Goal: Task Accomplishment & Management: Use online tool/utility

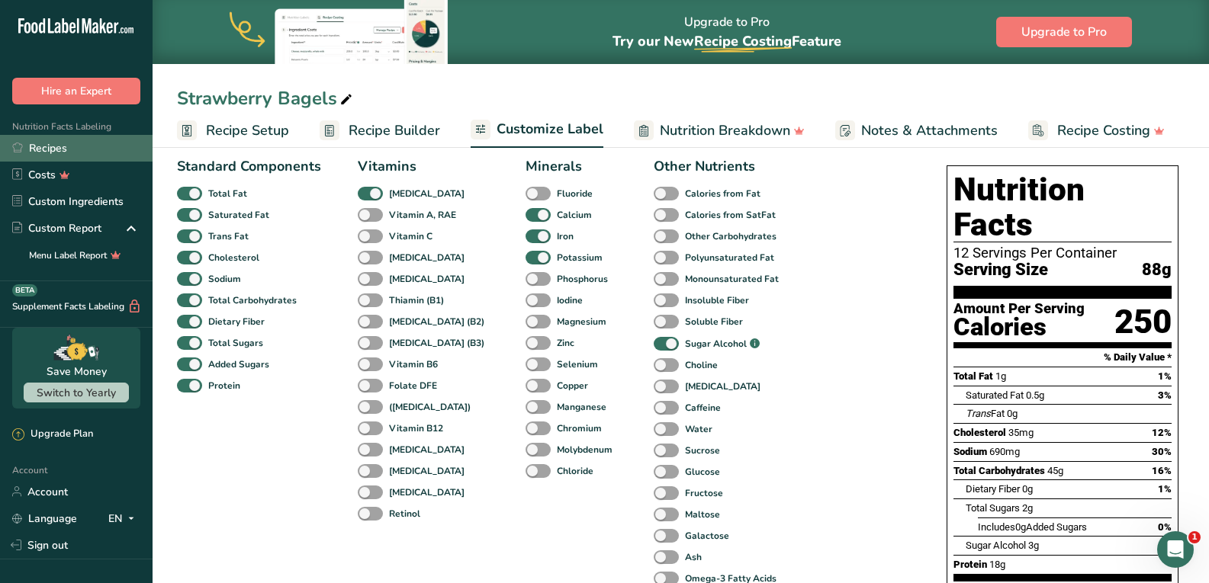
drag, startPoint x: 0, startPoint y: 0, endPoint x: 56, endPoint y: 154, distance: 164.0
click at [56, 154] on link "Recipes" at bounding box center [76, 148] width 153 height 27
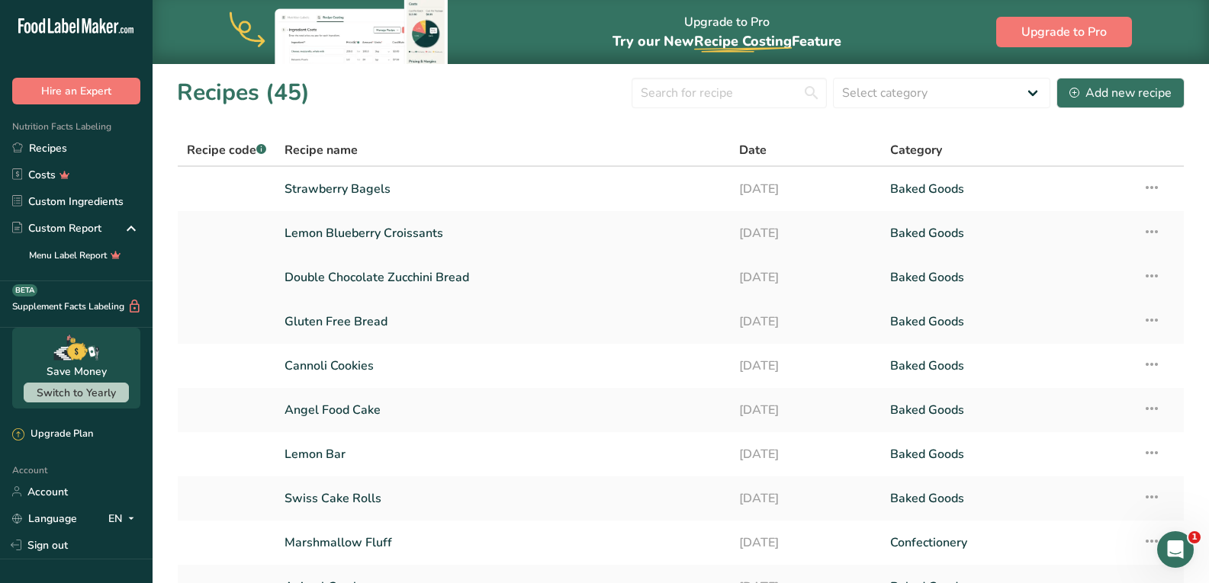
click at [347, 270] on link "Double Chocolate Zucchini Bread" at bounding box center [501, 278] width 435 height 32
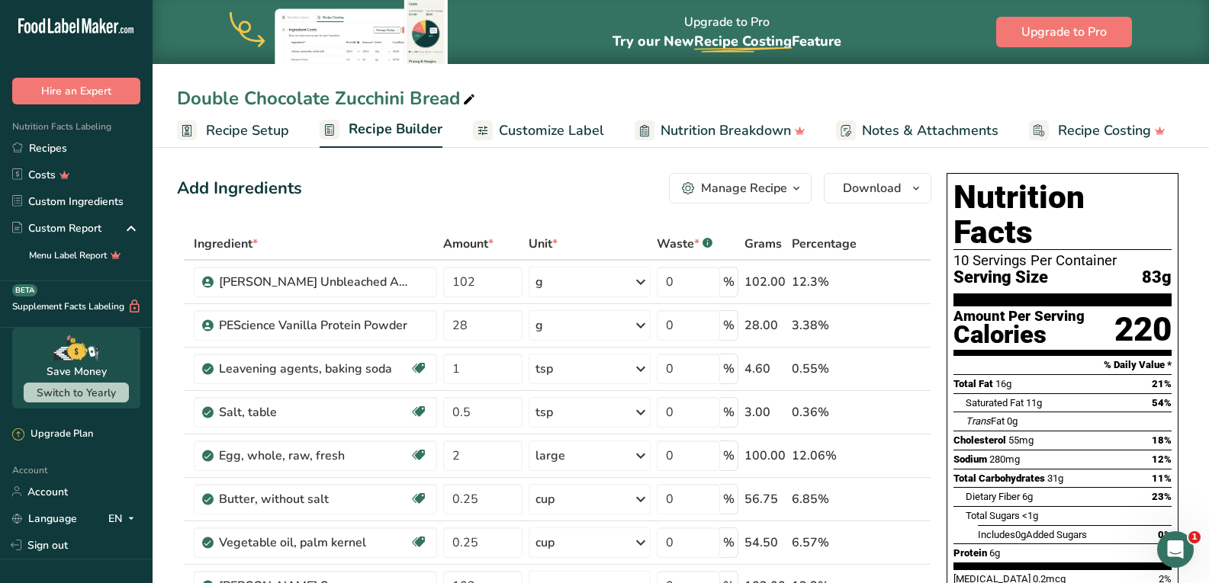
click at [499, 127] on span "Customize Label" at bounding box center [551, 130] width 105 height 21
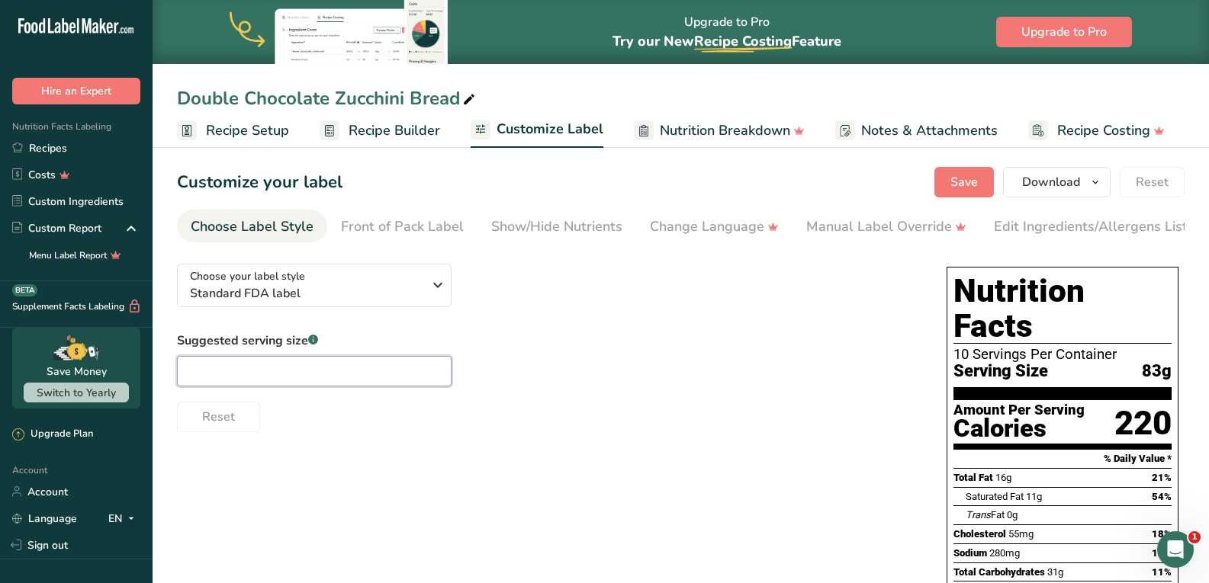
click at [390, 382] on input "text" at bounding box center [314, 371] width 275 height 31
type input "1 Slice"
click at [531, 375] on div "Suggested serving size .a-a{fill:#347362;}.b-a{fill:#fff;} 1 Slice Reset" at bounding box center [546, 382] width 739 height 101
click at [952, 178] on span "Save" at bounding box center [963, 182] width 27 height 18
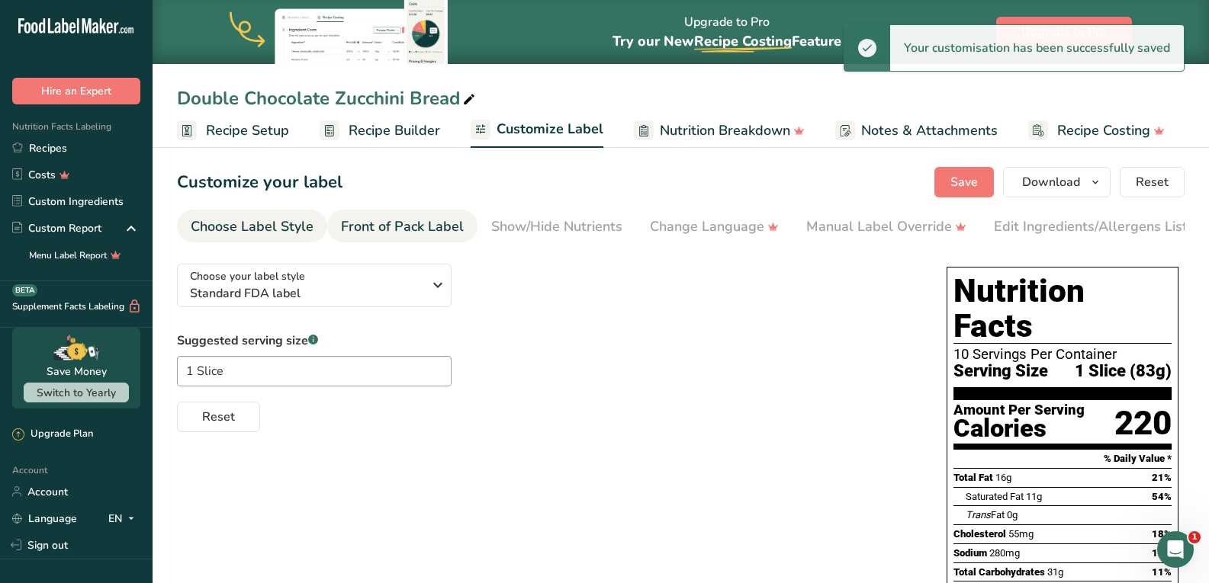
click at [438, 228] on div "Front of Pack Label" at bounding box center [402, 227] width 123 height 21
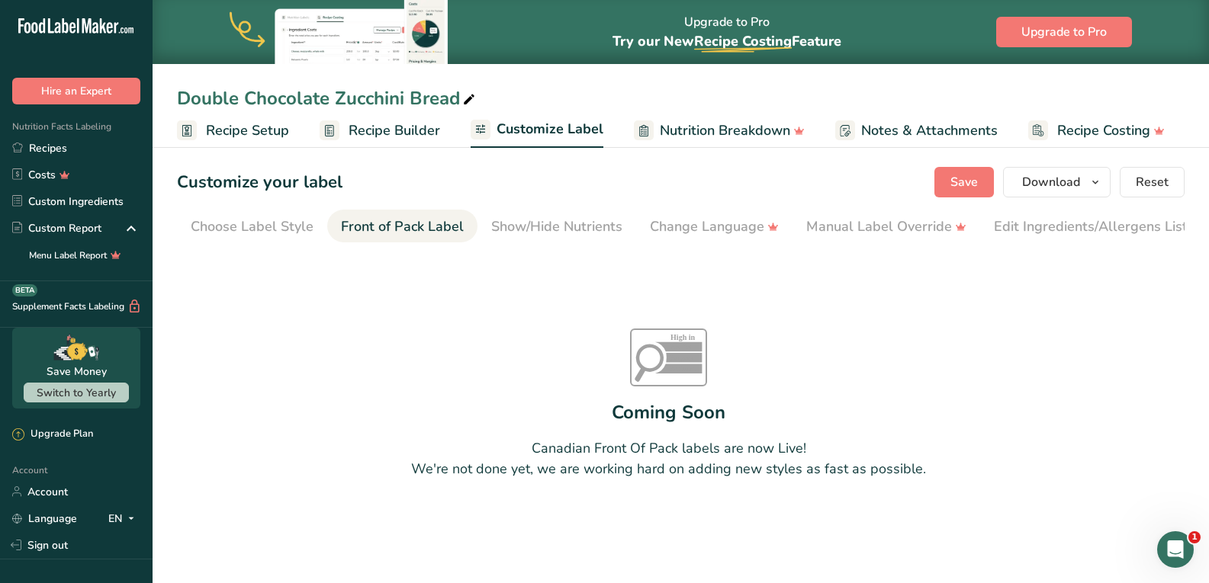
scroll to position [0, 137]
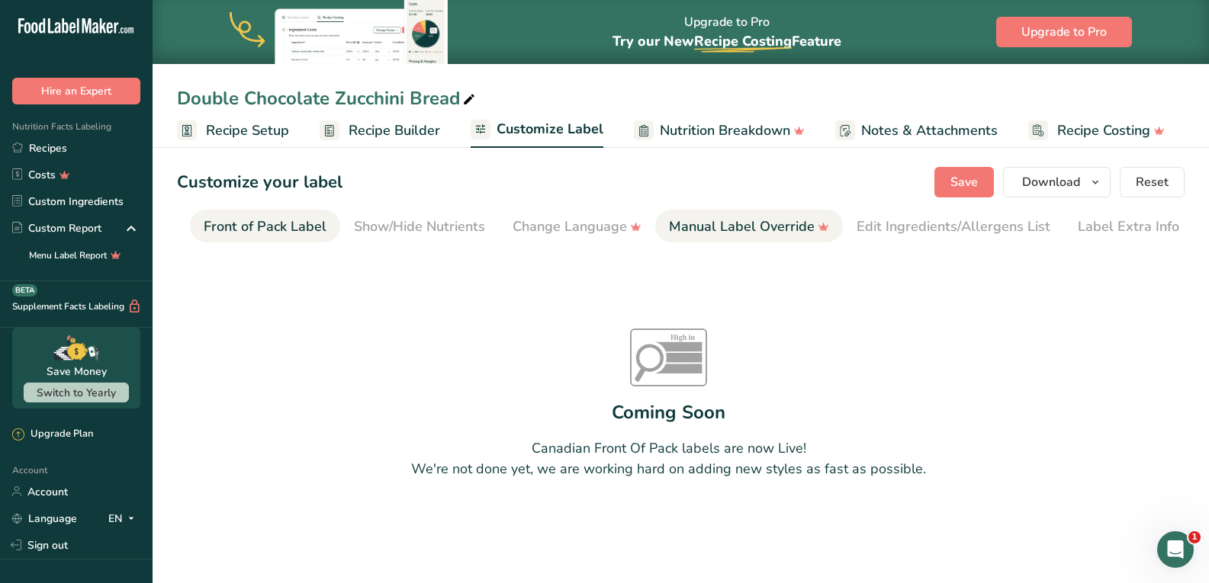
click at [708, 228] on div "Manual Label Override" at bounding box center [749, 227] width 160 height 21
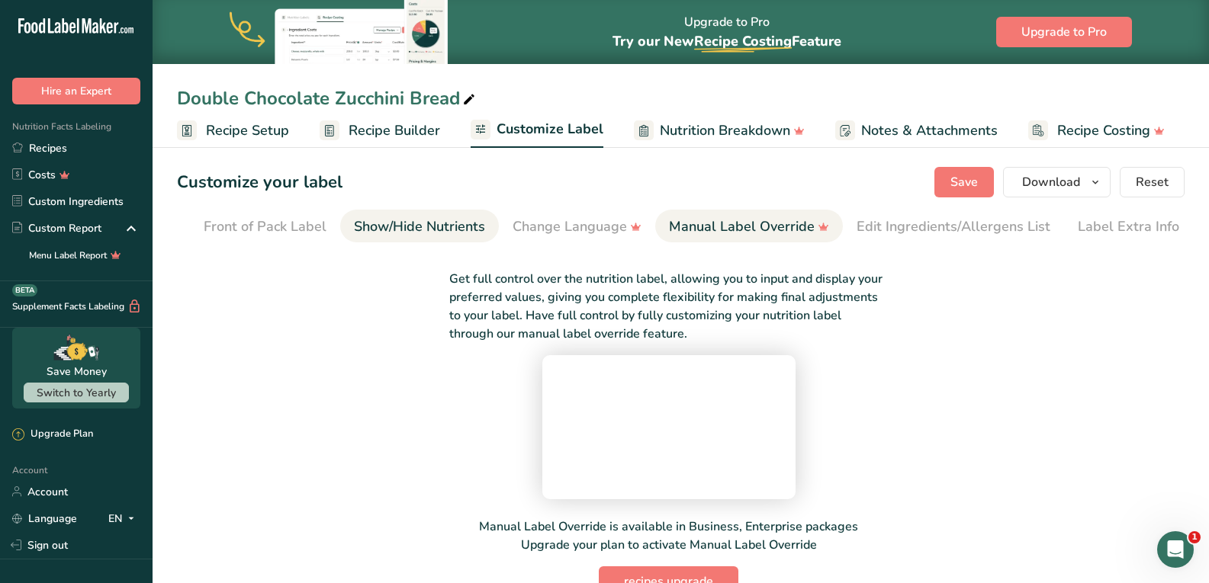
click at [451, 235] on div "Show/Hide Nutrients" at bounding box center [419, 227] width 131 height 21
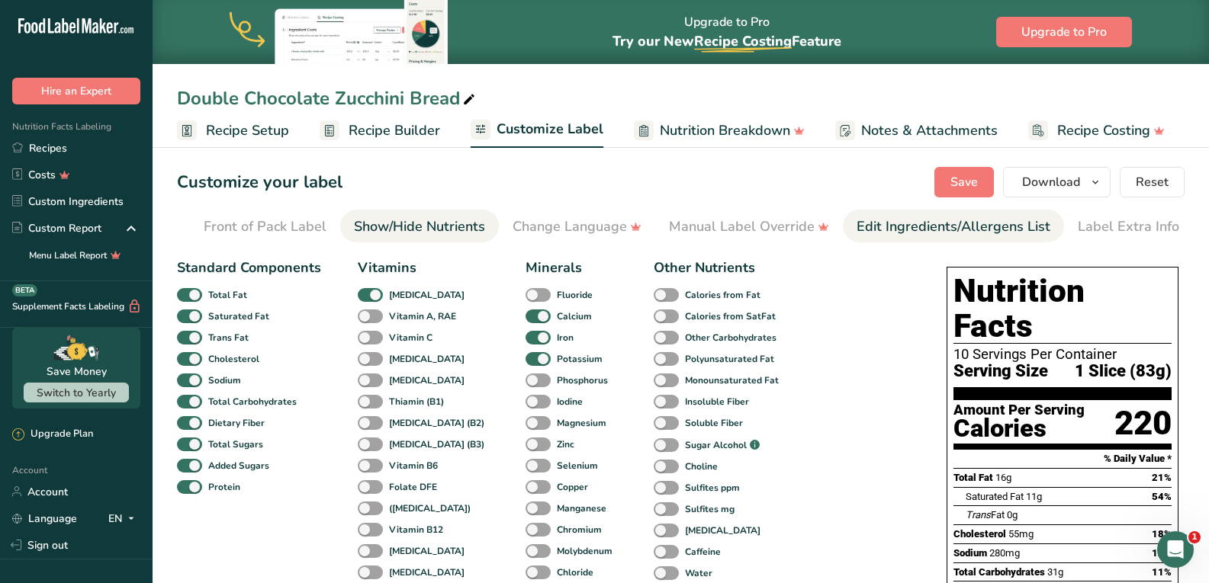
click at [895, 224] on div "Edit Ingredients/Allergens List" at bounding box center [953, 227] width 194 height 21
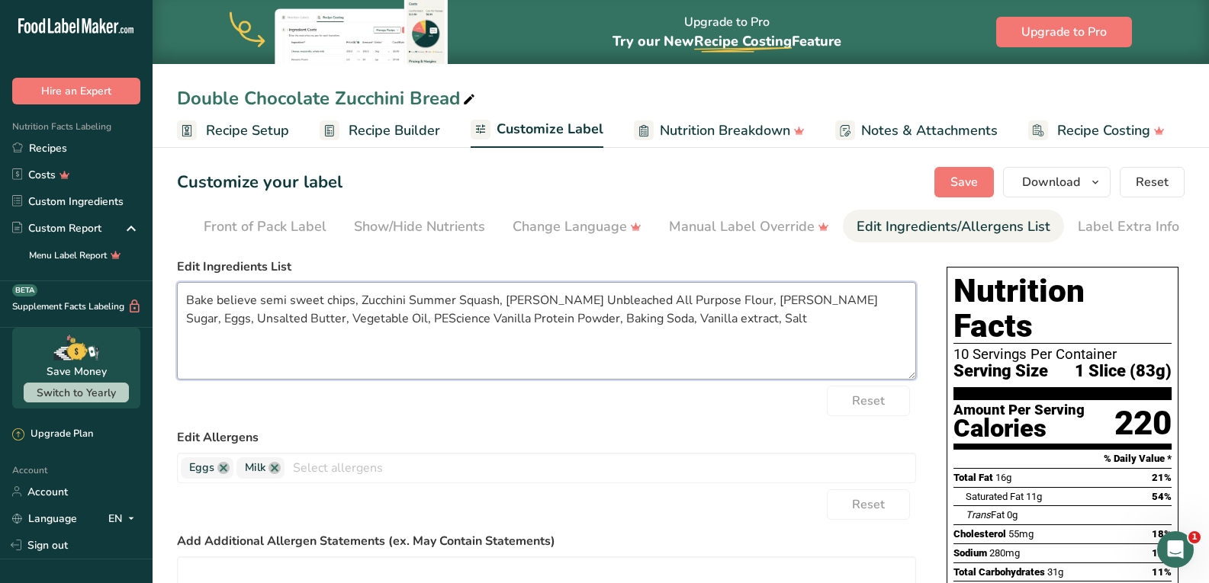
drag, startPoint x: 260, startPoint y: 300, endPoint x: 180, endPoint y: 285, distance: 81.4
click at [180, 285] on div "Edit Ingredients List Bake believe semi sweet chips, Zucchini Summer Squash, [P…" at bounding box center [546, 319] width 739 height 122
drag, startPoint x: 499, startPoint y: 304, endPoint x: 432, endPoint y: 300, distance: 67.3
click at [432, 300] on textarea "Semi sweet chips, Zucchini Summer Squash, [PERSON_NAME] Unbleached All Purpose …" at bounding box center [546, 331] width 739 height 98
drag, startPoint x: 641, startPoint y: 300, endPoint x: 602, endPoint y: 300, distance: 38.1
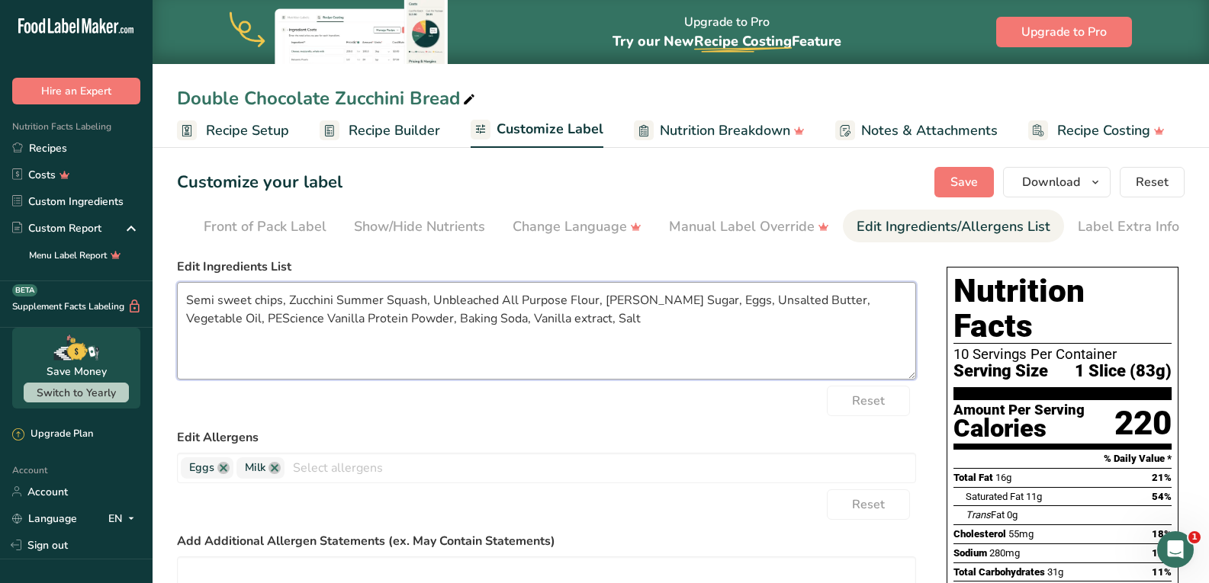
click at [602, 300] on textarea "Semi sweet chips, Zucchini Summer Squash, Unbleached All Purpose Flour, [PERSON…" at bounding box center [546, 331] width 739 height 98
drag, startPoint x: 326, startPoint y: 322, endPoint x: 268, endPoint y: 321, distance: 58.7
click at [268, 321] on textarea "Semi sweet chips, Zucchini Summer Squash, Unbleached All Purpose Flour, Monk Fr…" at bounding box center [546, 331] width 739 height 98
type textarea "Semi sweet chips, Zucchini Summer Squash, Unbleached All Purpose Flour, Monk Fr…"
click at [975, 180] on span "Save" at bounding box center [963, 182] width 27 height 18
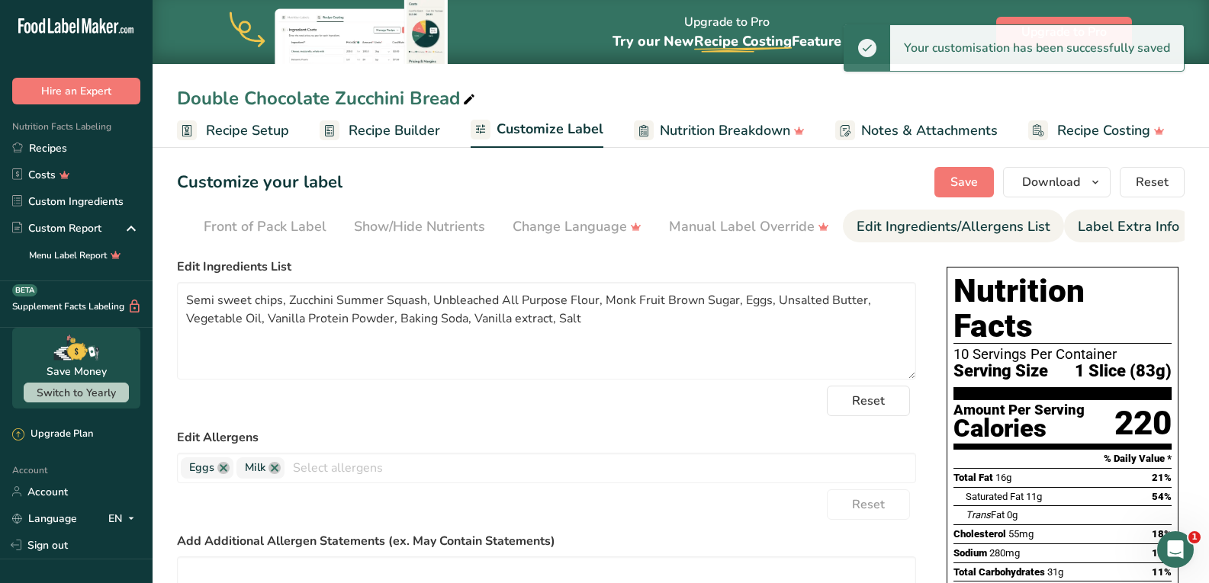
click at [1152, 227] on div "Label Extra Info" at bounding box center [1127, 227] width 101 height 21
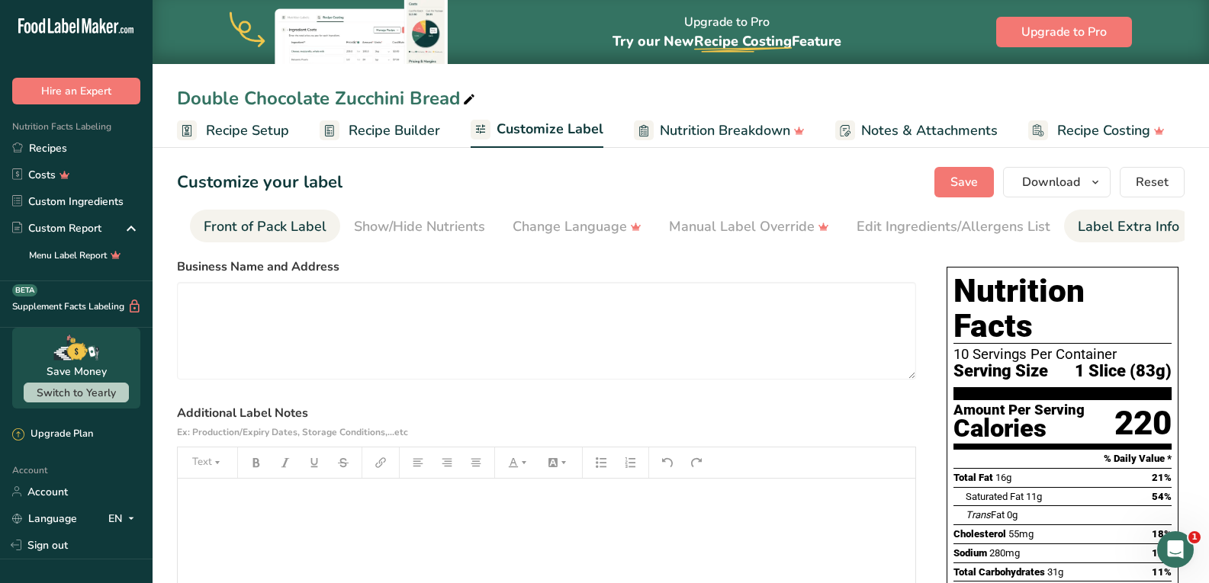
click at [278, 220] on div "Front of Pack Label" at bounding box center [265, 227] width 123 height 21
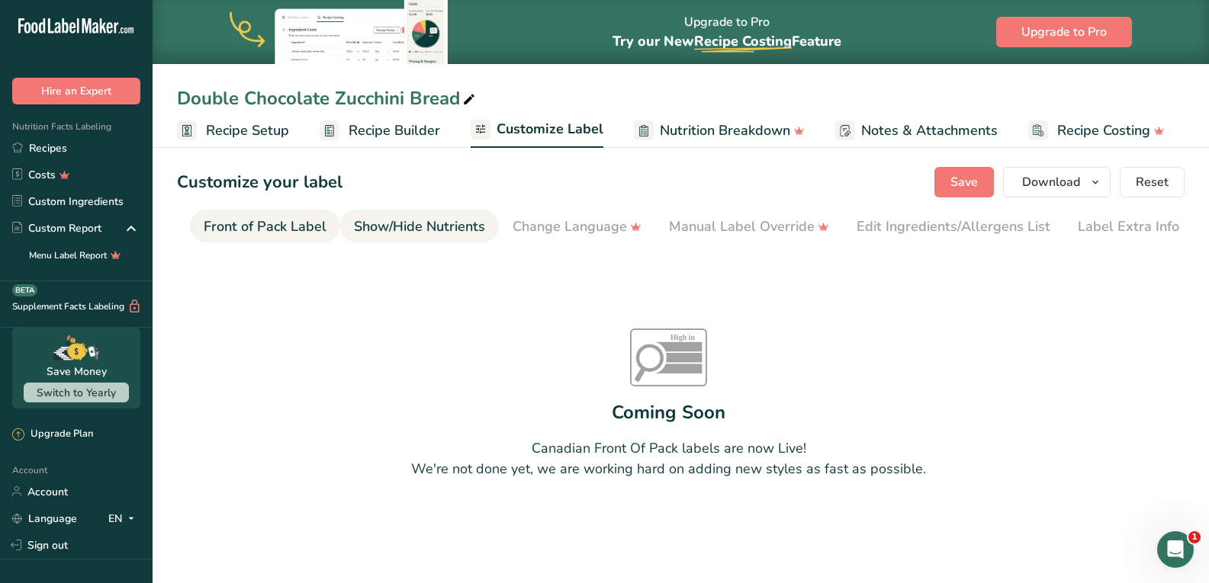
click at [371, 226] on div "Show/Hide Nutrients" at bounding box center [419, 227] width 131 height 21
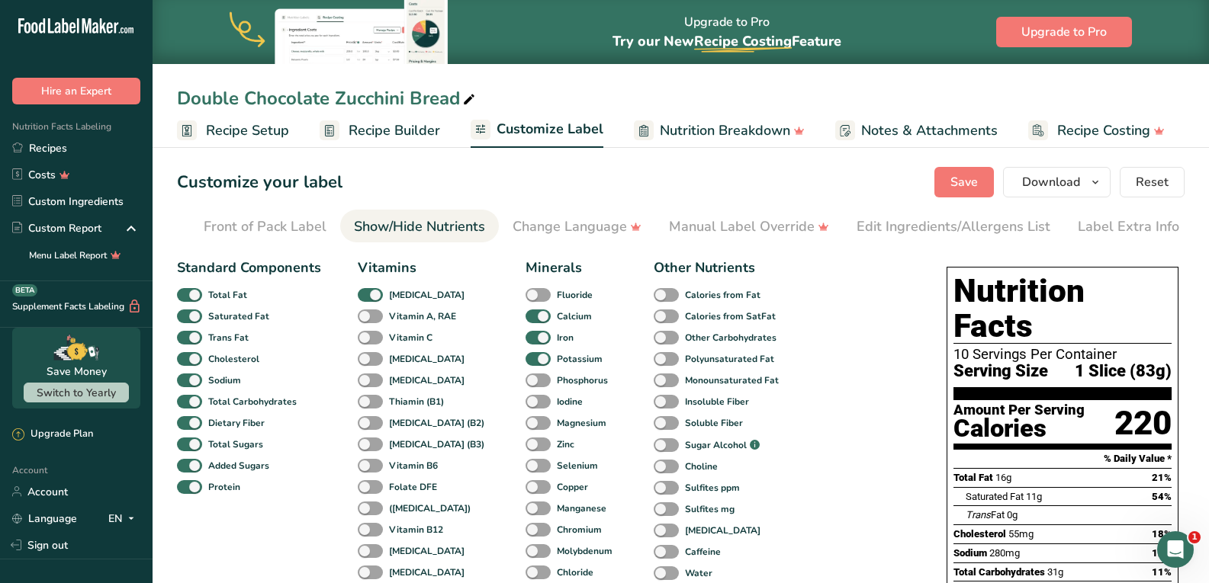
click at [220, 133] on span "Recipe Setup" at bounding box center [247, 130] width 83 height 21
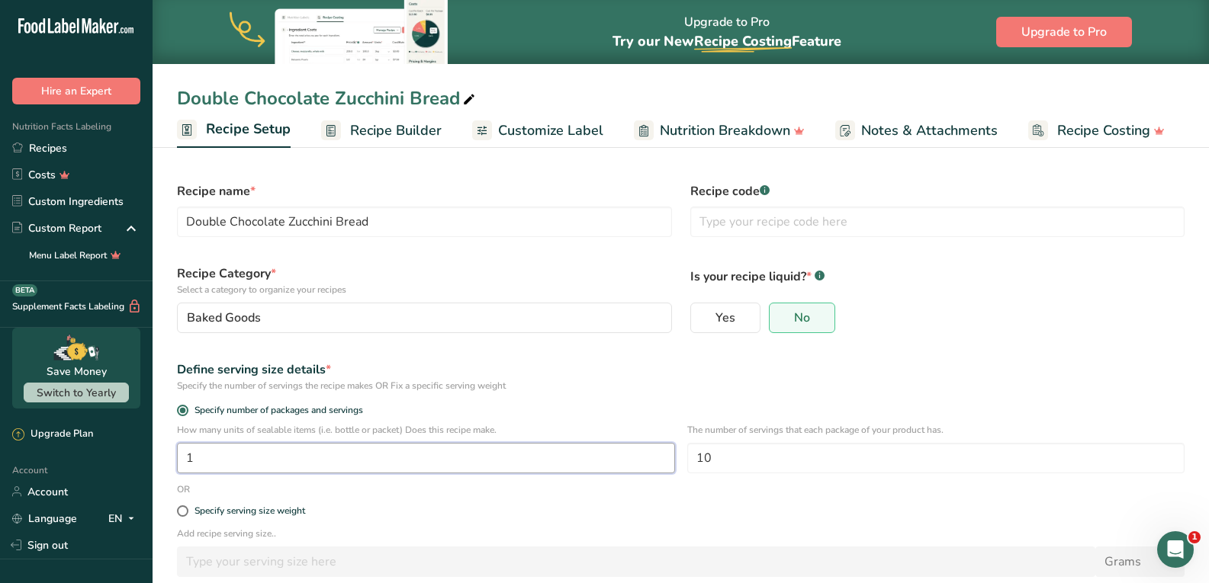
click at [233, 456] on input "1" at bounding box center [426, 458] width 498 height 31
type input "10"
click at [757, 451] on input "10" at bounding box center [936, 458] width 498 height 31
type input "1"
type input "2"
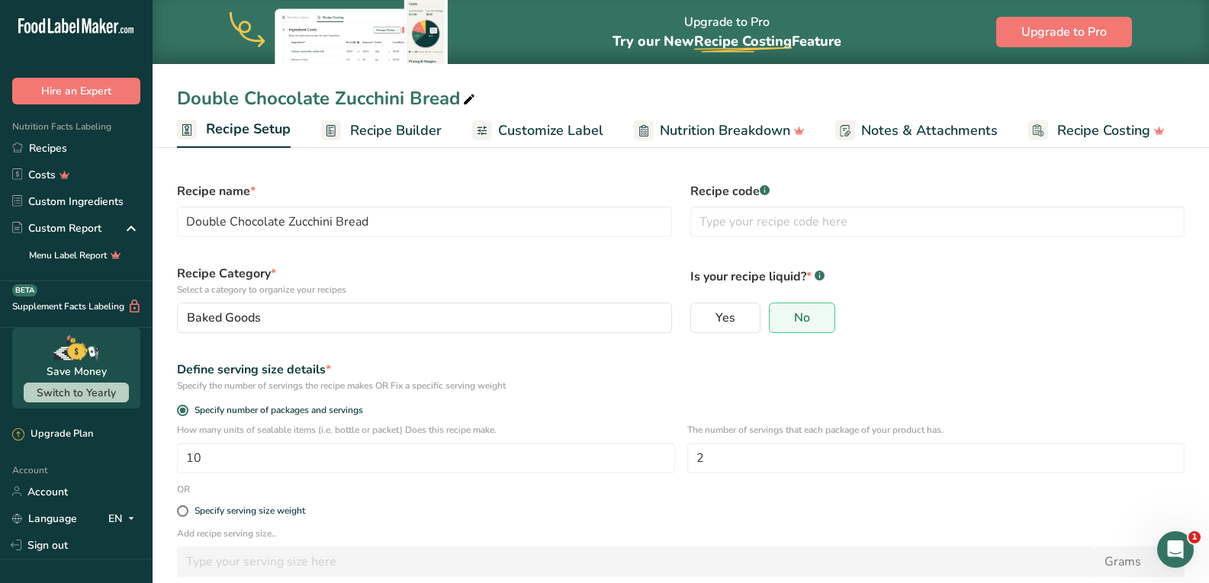
click at [804, 526] on div "Specify serving size weight" at bounding box center [681, 511] width 1026 height 31
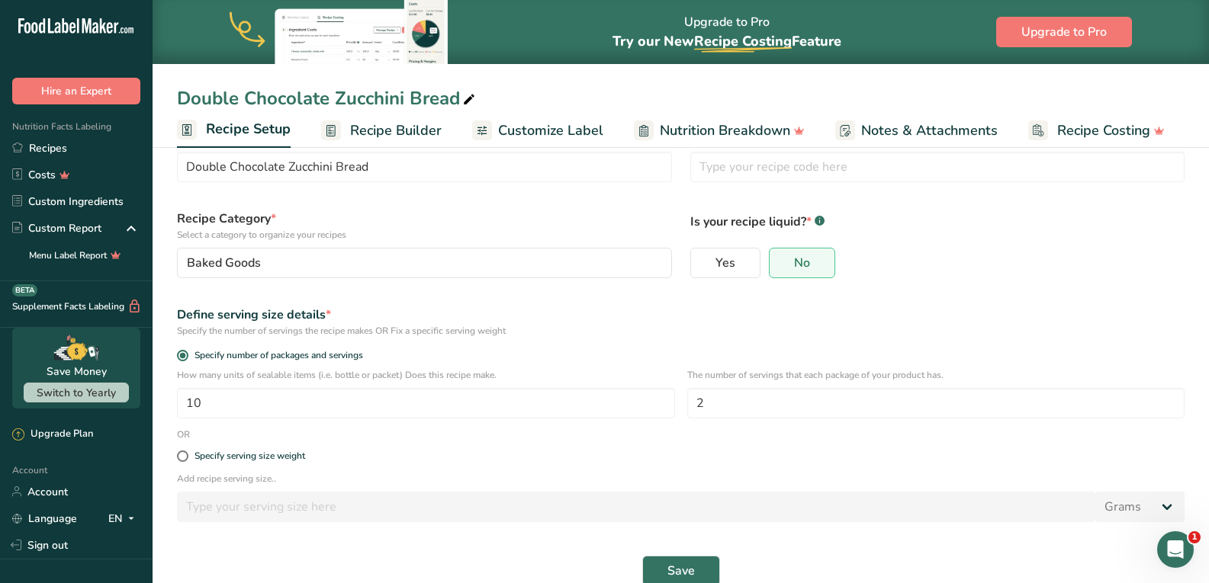
scroll to position [82, 0]
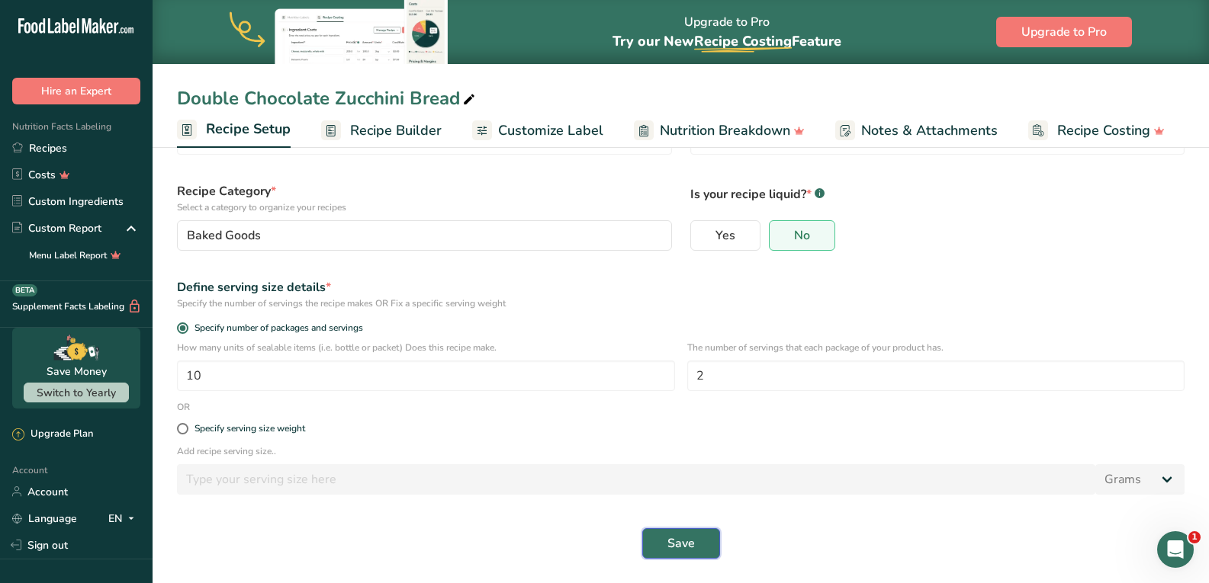
click at [698, 553] on button "Save" at bounding box center [681, 543] width 78 height 31
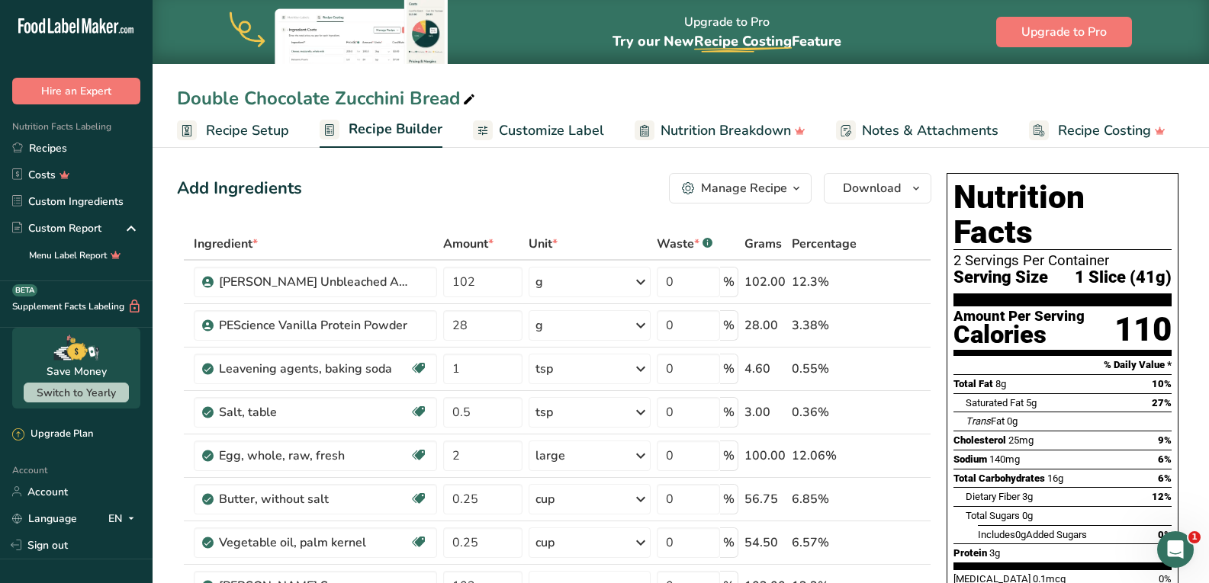
click at [238, 133] on span "Recipe Setup" at bounding box center [247, 130] width 83 height 21
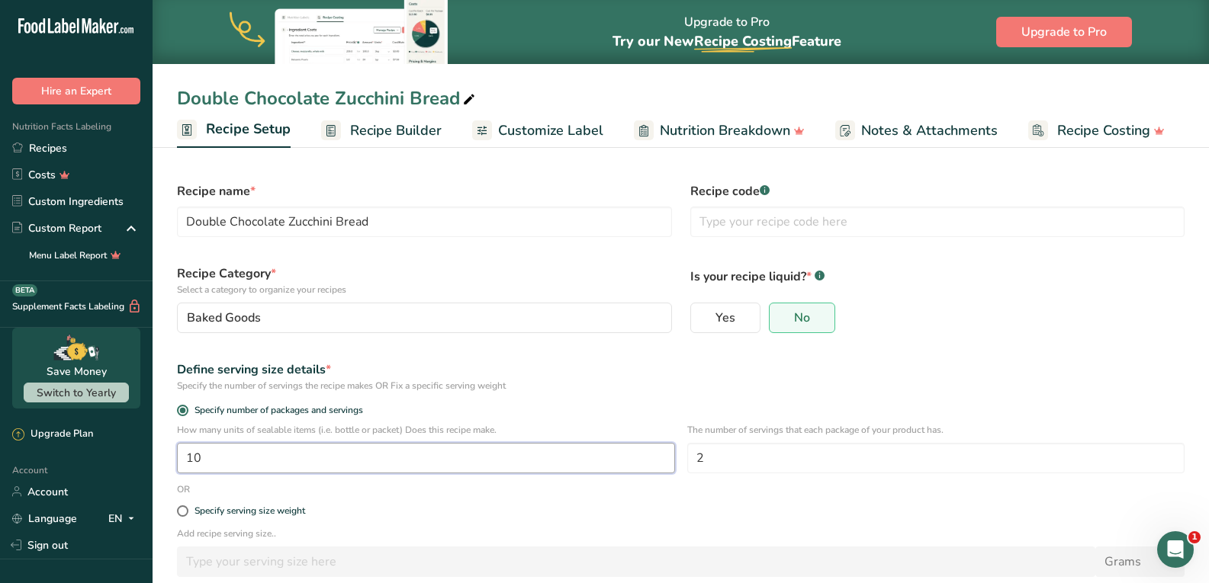
click at [264, 454] on input "10" at bounding box center [426, 458] width 498 height 31
type input "1"
type input "8"
click at [581, 526] on div "Specify serving size weight" at bounding box center [681, 511] width 1026 height 31
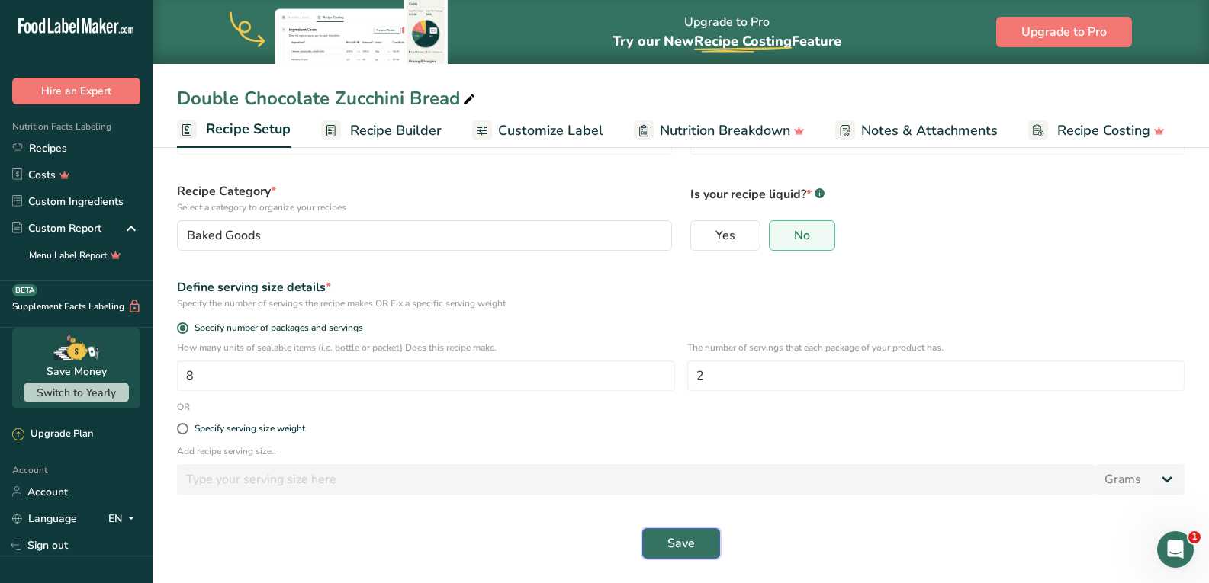
click at [667, 544] on span "Save" at bounding box center [680, 544] width 27 height 18
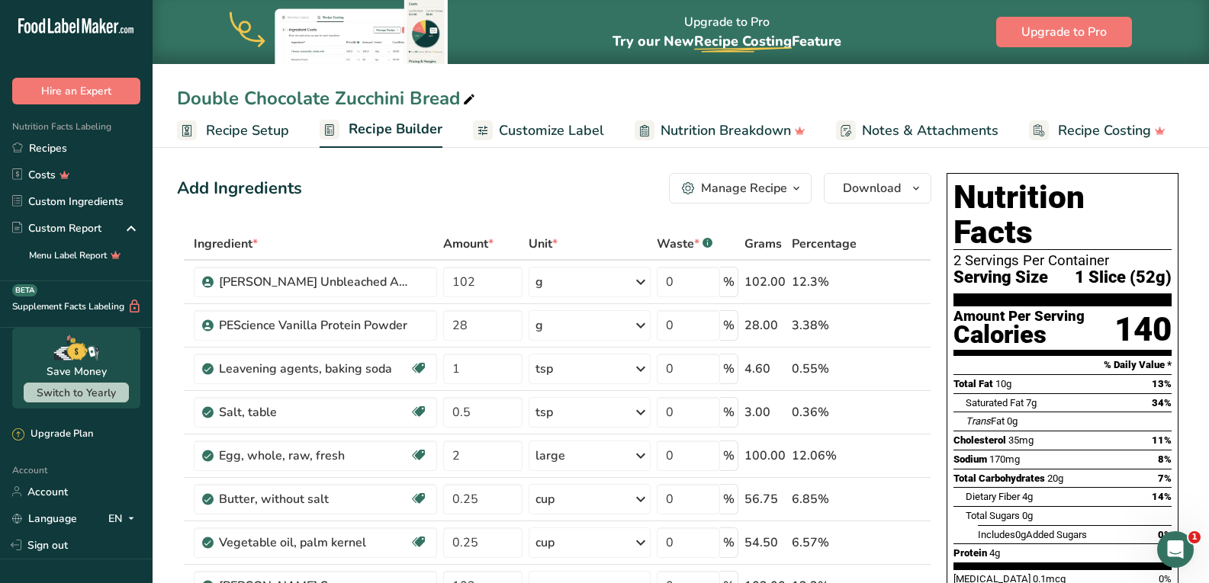
click at [236, 130] on span "Recipe Setup" at bounding box center [247, 130] width 83 height 21
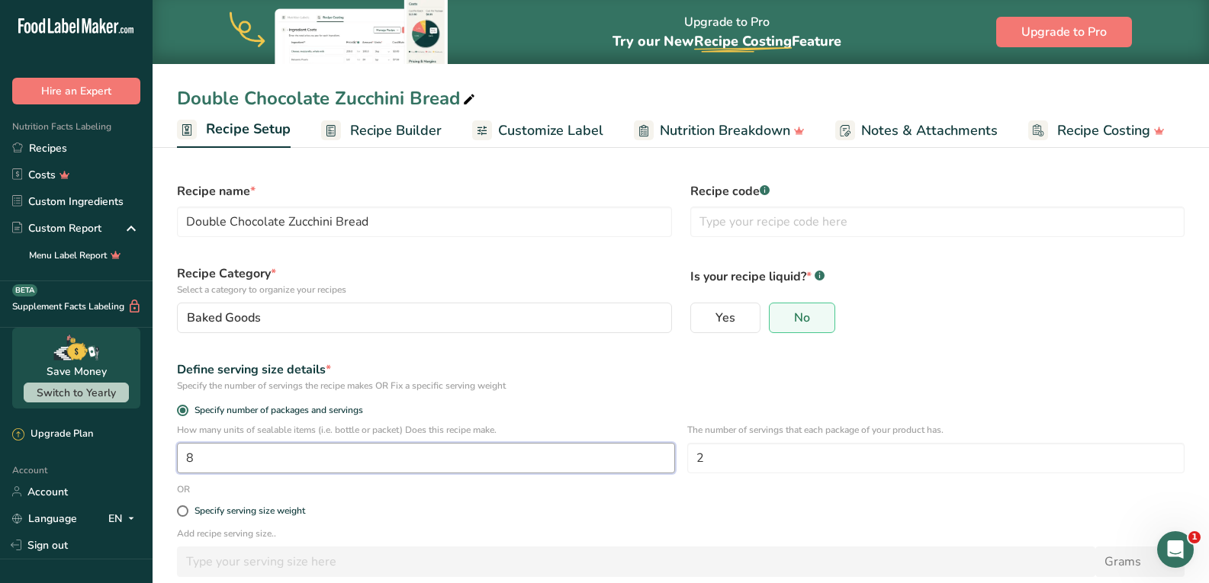
click at [291, 455] on input "8" at bounding box center [426, 458] width 498 height 31
type input "1"
click at [703, 526] on div "Specify serving size weight" at bounding box center [681, 511] width 1026 height 31
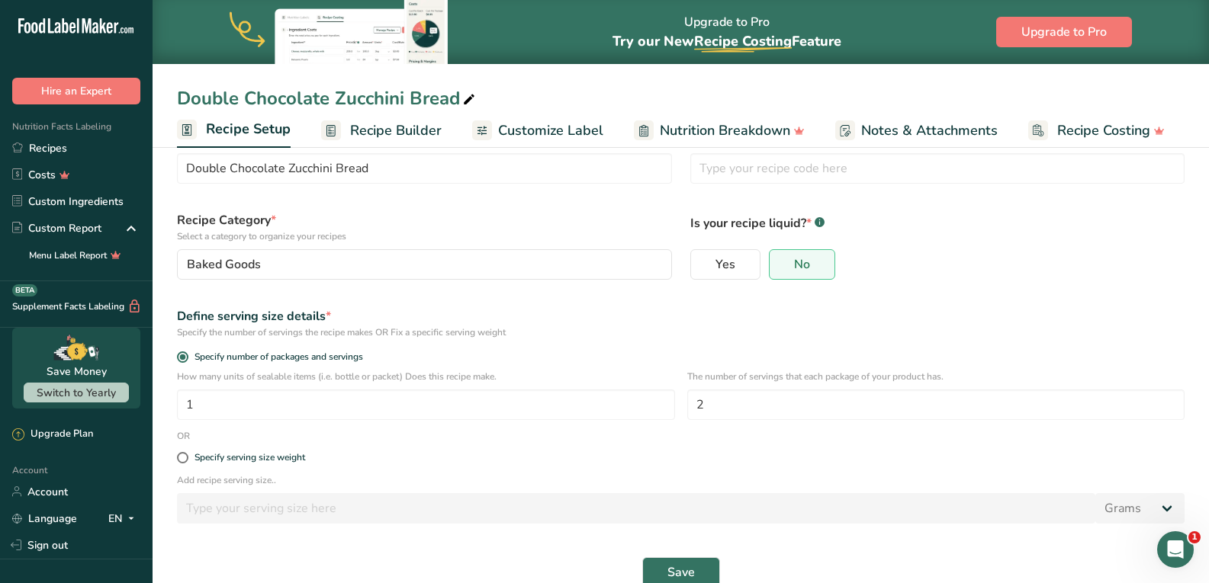
scroll to position [82, 0]
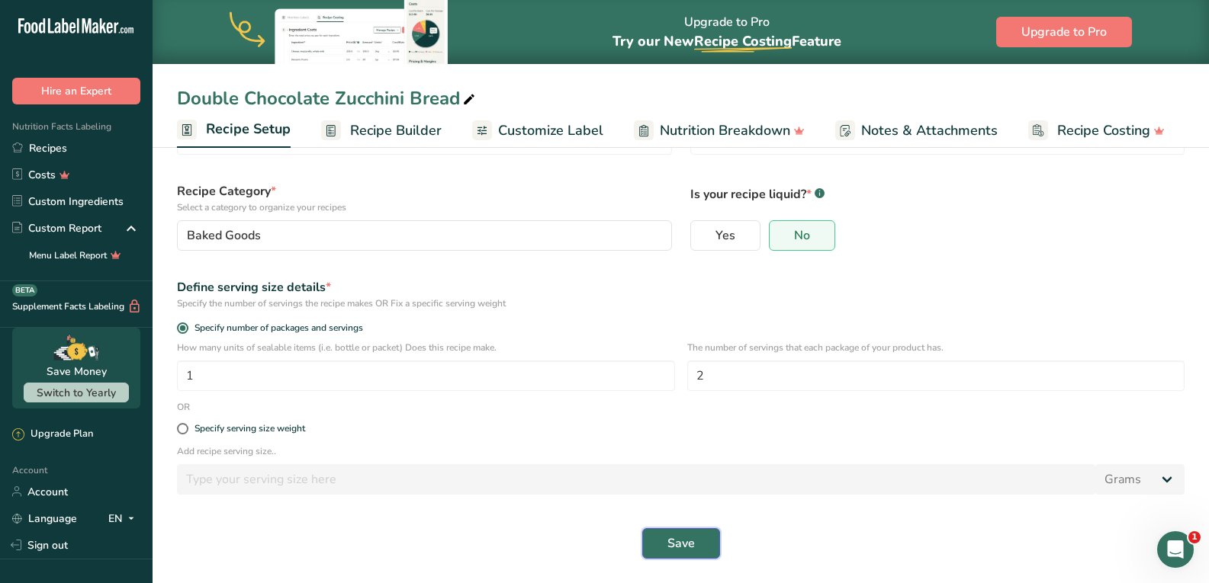
click at [682, 550] on span "Save" at bounding box center [680, 544] width 27 height 18
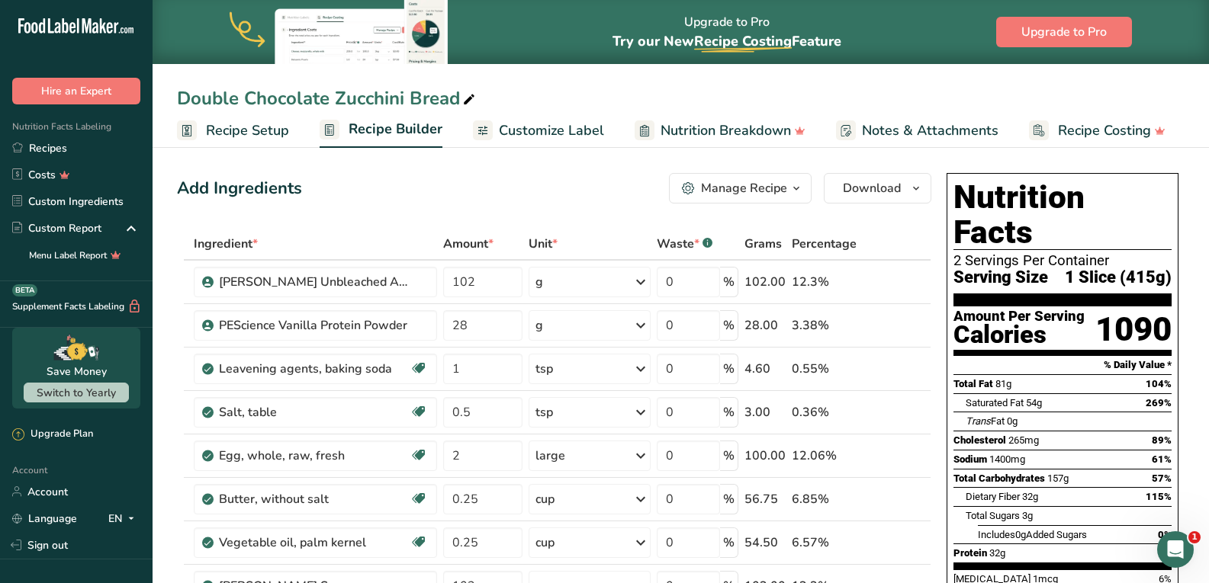
click at [257, 140] on span "Recipe Setup" at bounding box center [247, 130] width 83 height 21
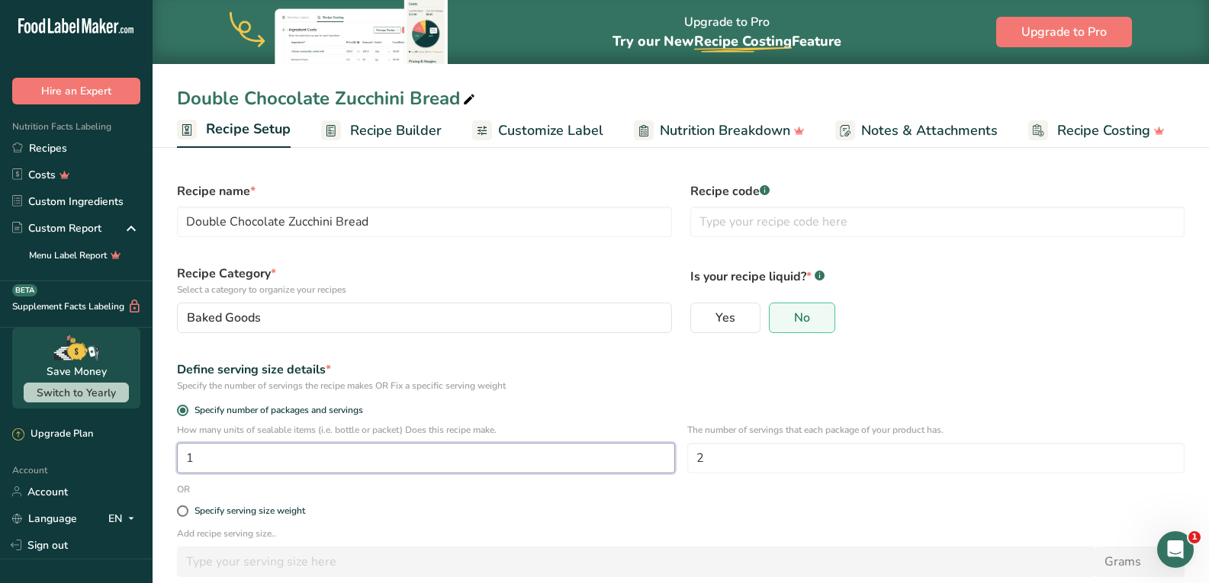
click at [260, 464] on input "1" at bounding box center [426, 458] width 498 height 31
type input "8"
click at [657, 529] on p "Add recipe serving size.." at bounding box center [680, 534] width 1007 height 14
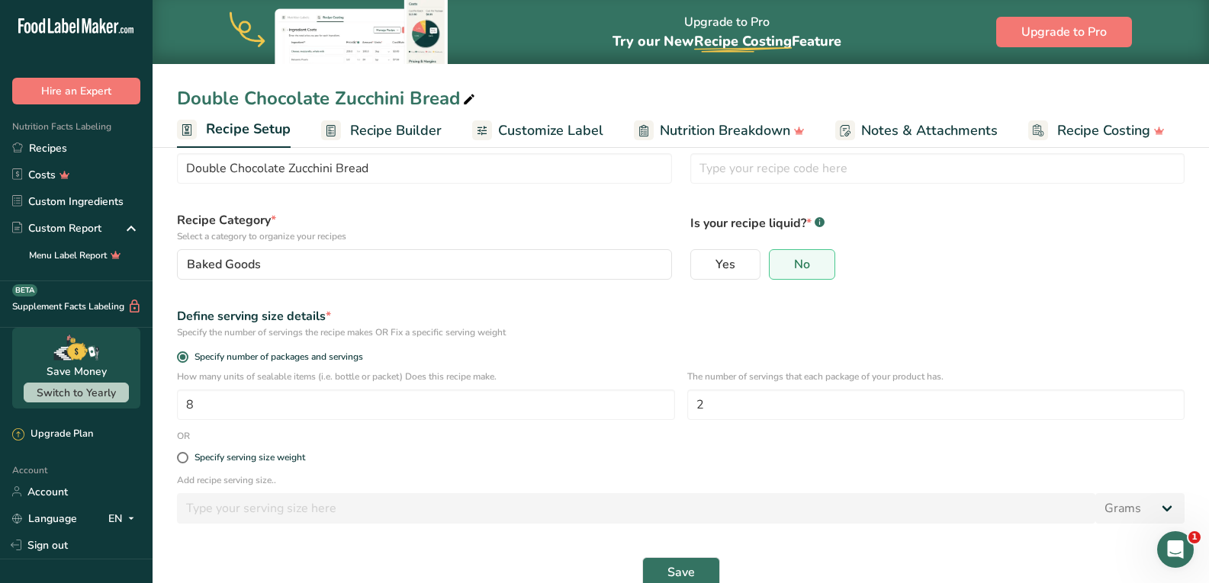
scroll to position [82, 0]
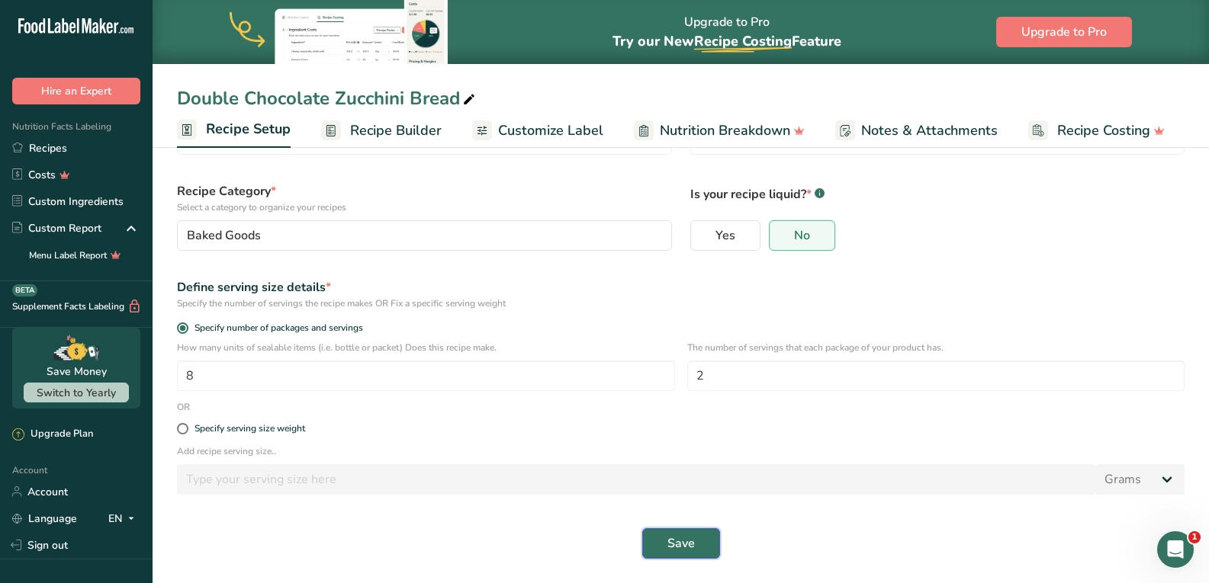
click at [667, 544] on span "Save" at bounding box center [680, 544] width 27 height 18
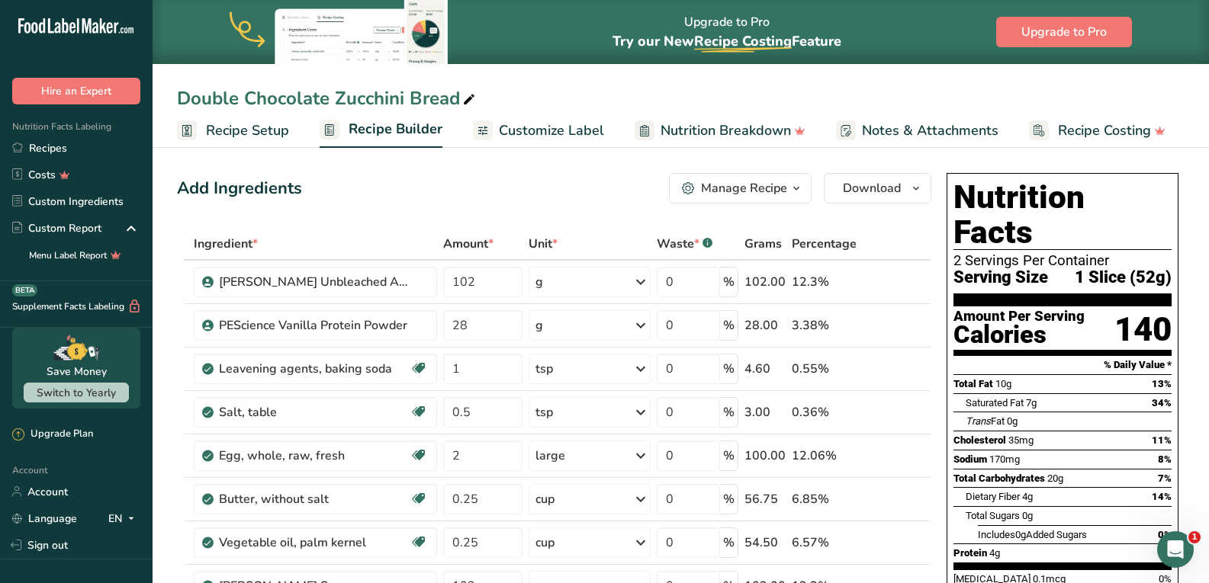
click at [259, 124] on span "Recipe Setup" at bounding box center [247, 130] width 83 height 21
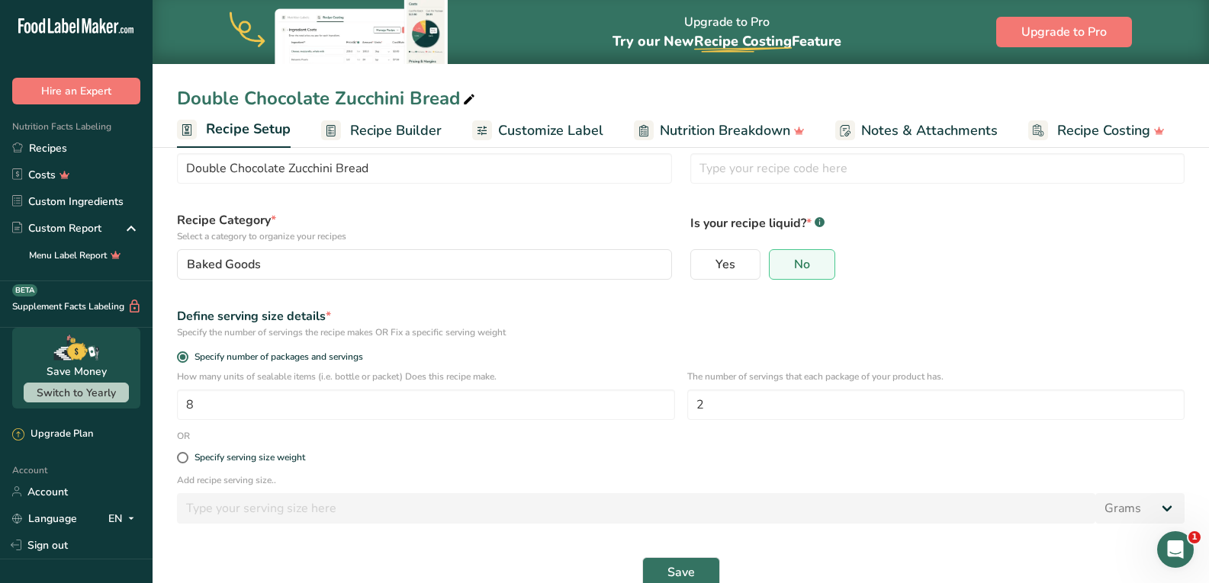
scroll to position [82, 0]
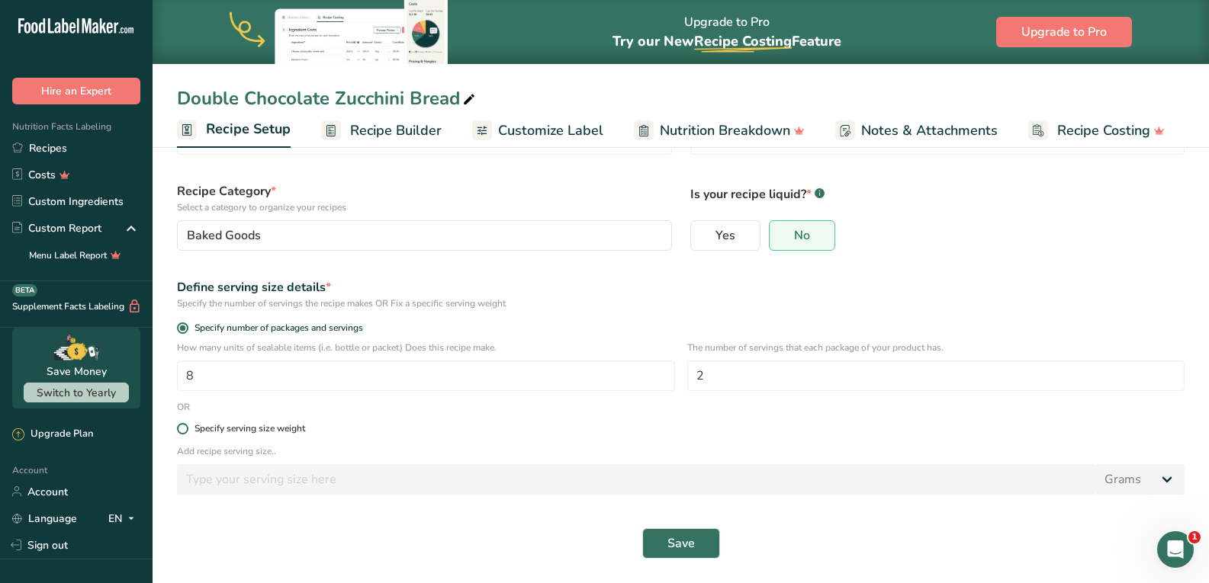
click at [183, 429] on span at bounding box center [182, 428] width 11 height 11
click at [183, 429] on input "Specify serving size weight" at bounding box center [182, 429] width 10 height 10
radio input "true"
radio input "false"
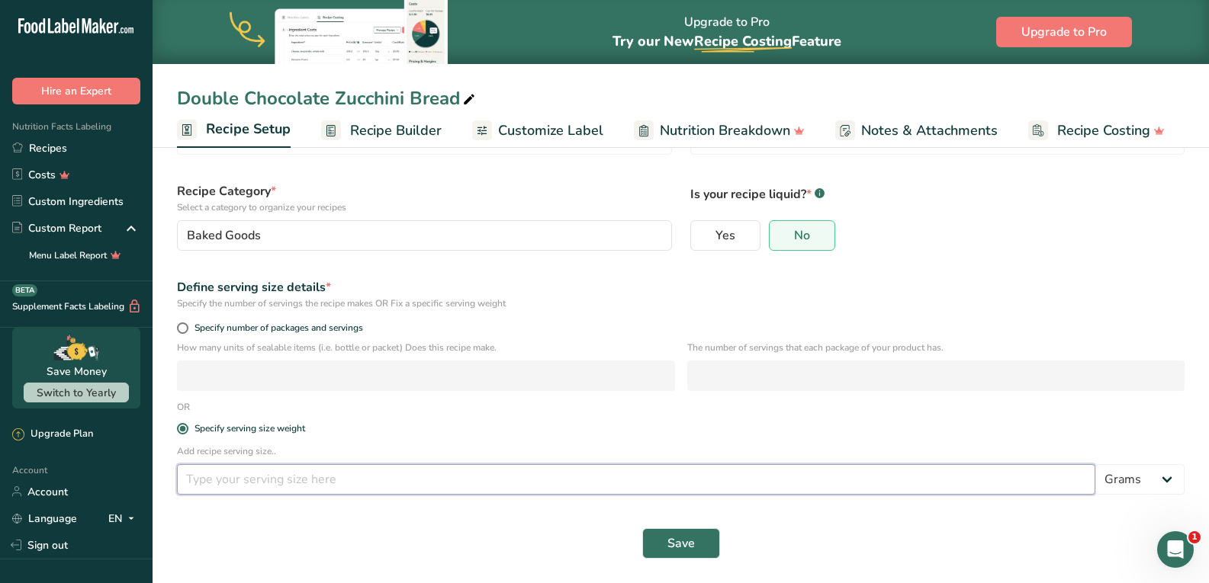
click at [245, 483] on input "number" at bounding box center [636, 479] width 918 height 31
type input "83"
click at [698, 541] on button "Save" at bounding box center [681, 543] width 78 height 31
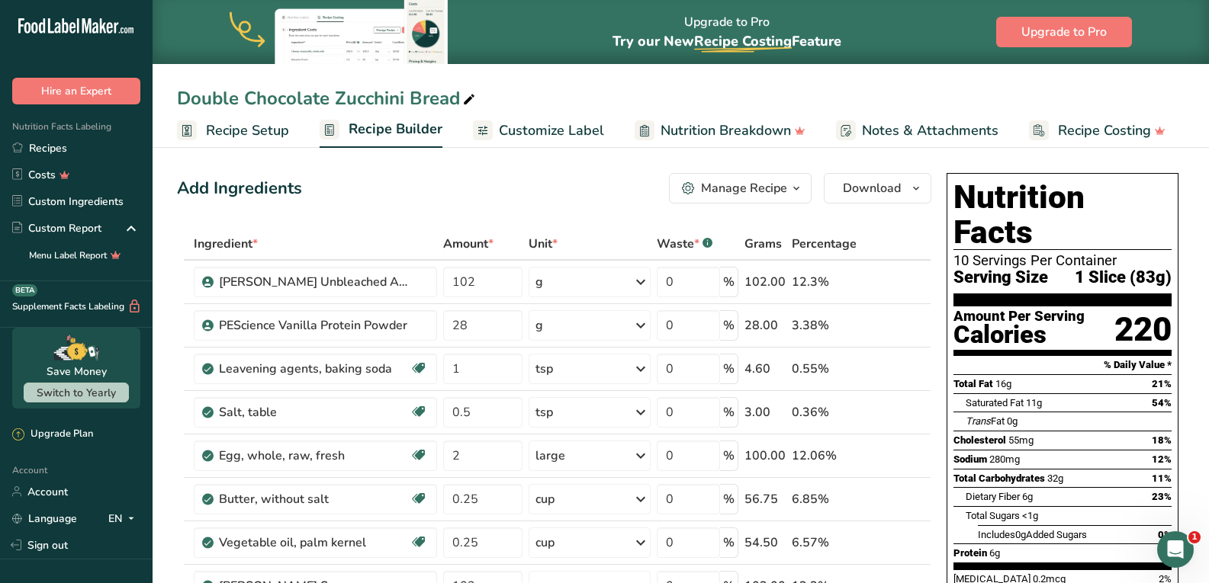
click at [268, 128] on span "Recipe Setup" at bounding box center [247, 130] width 83 height 21
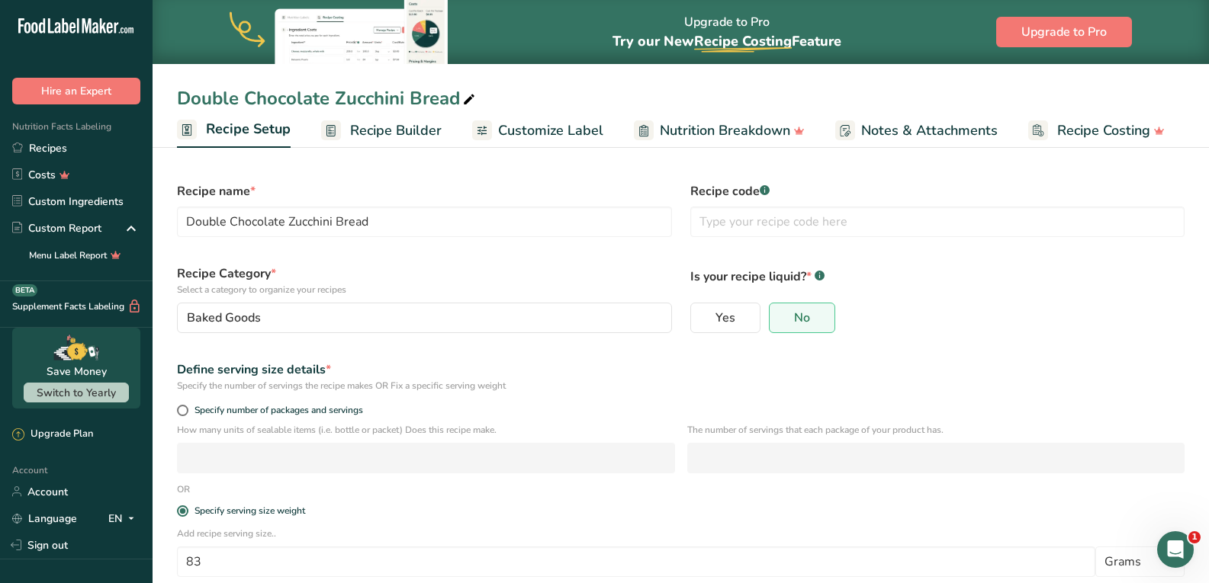
click at [375, 129] on span "Recipe Builder" at bounding box center [396, 130] width 92 height 21
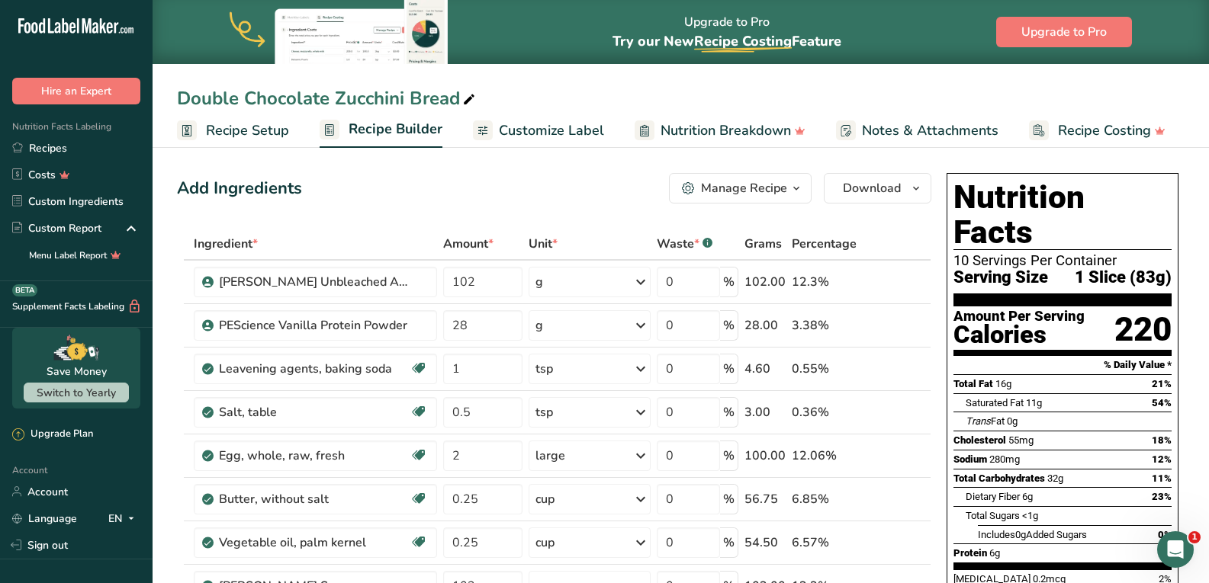
click at [237, 130] on span "Recipe Setup" at bounding box center [247, 130] width 83 height 21
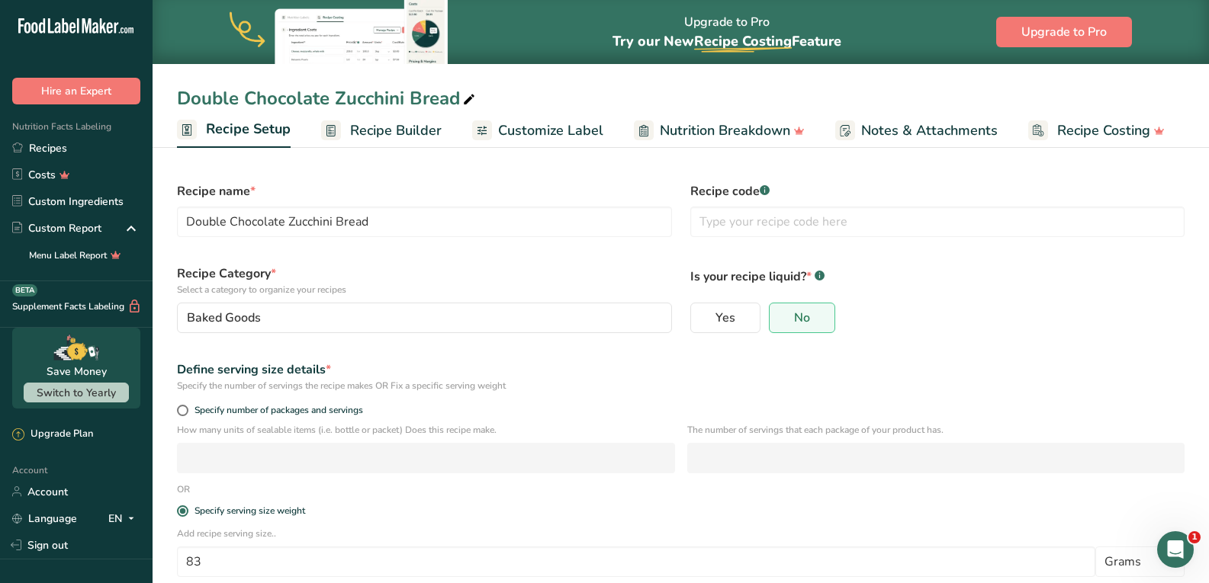
scroll to position [82, 0]
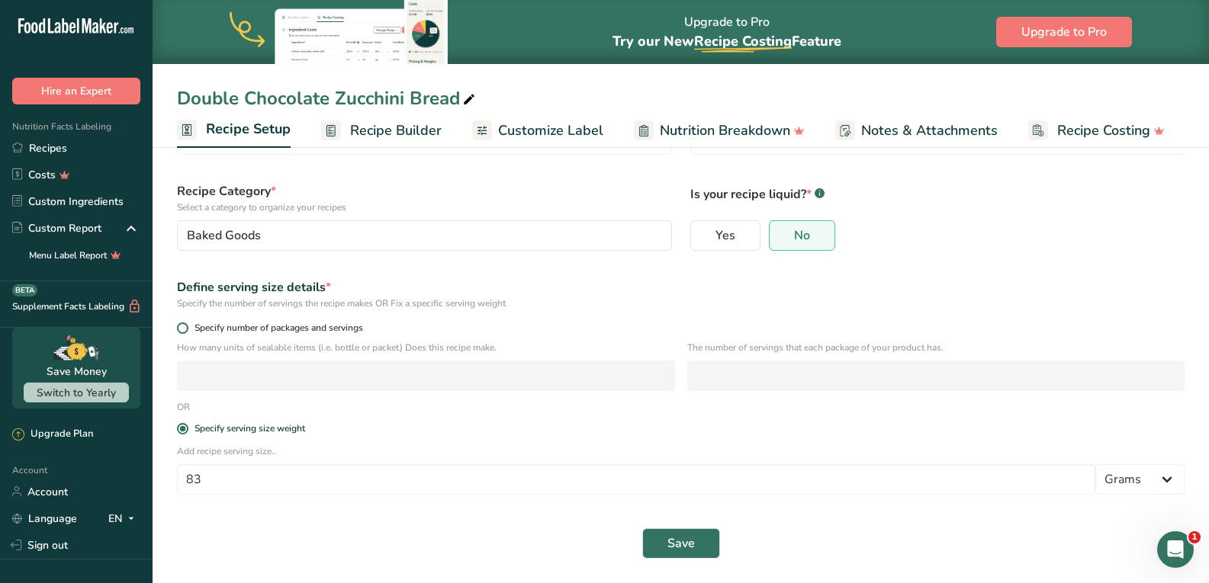
click at [177, 325] on span at bounding box center [182, 328] width 11 height 11
click at [177, 325] on input "Specify number of packages and servings" at bounding box center [182, 328] width 10 height 10
radio input "true"
radio input "false"
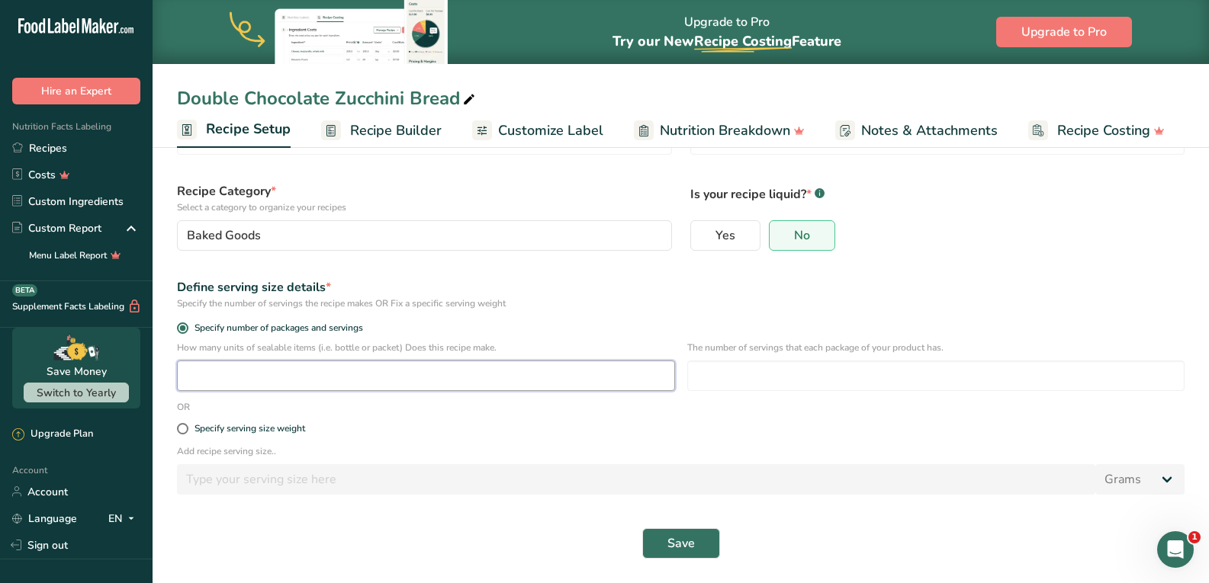
click at [230, 382] on input "number" at bounding box center [426, 376] width 498 height 31
type input "1"
click at [776, 378] on input "number" at bounding box center [936, 376] width 498 height 31
type input "2"
click at [692, 553] on button "Save" at bounding box center [681, 543] width 78 height 31
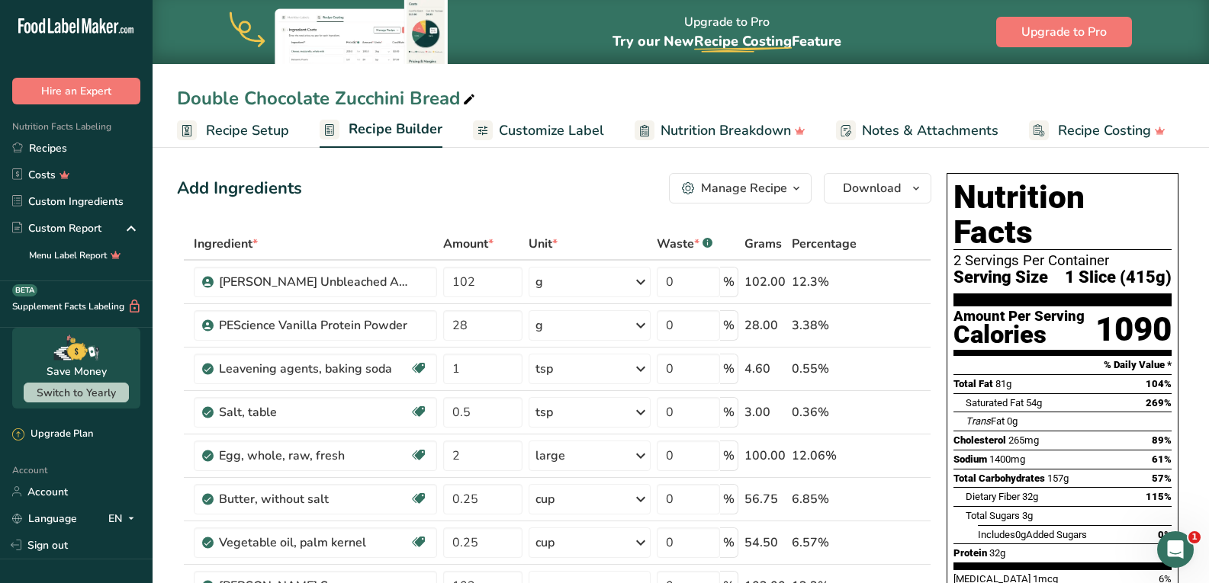
click at [225, 139] on span "Recipe Setup" at bounding box center [247, 130] width 83 height 21
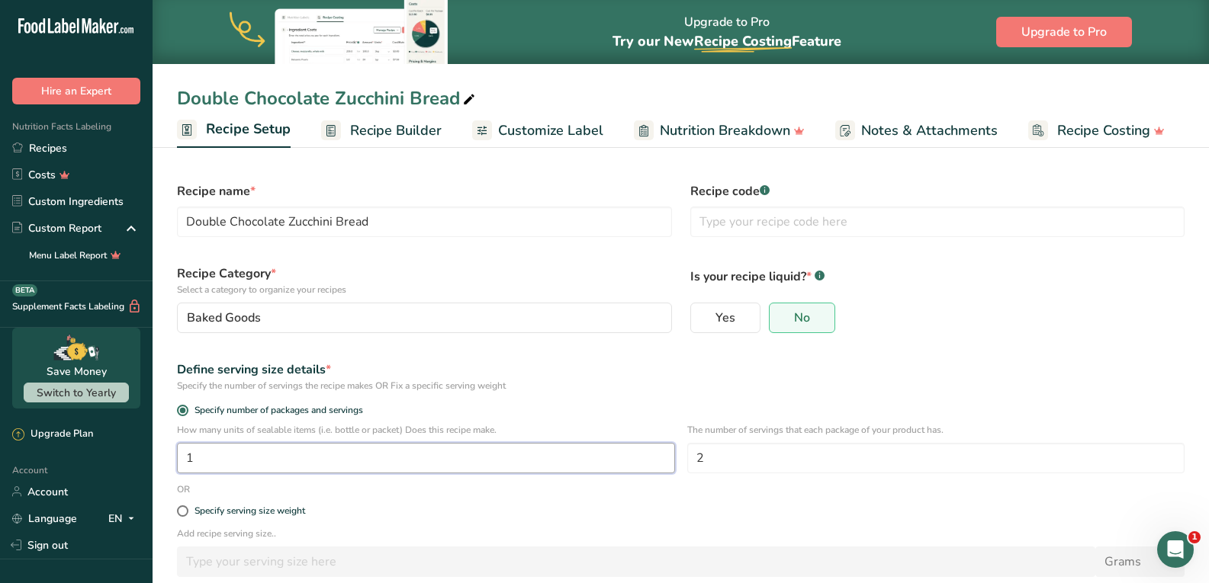
click at [286, 458] on input "1" at bounding box center [426, 458] width 498 height 31
type input "1"
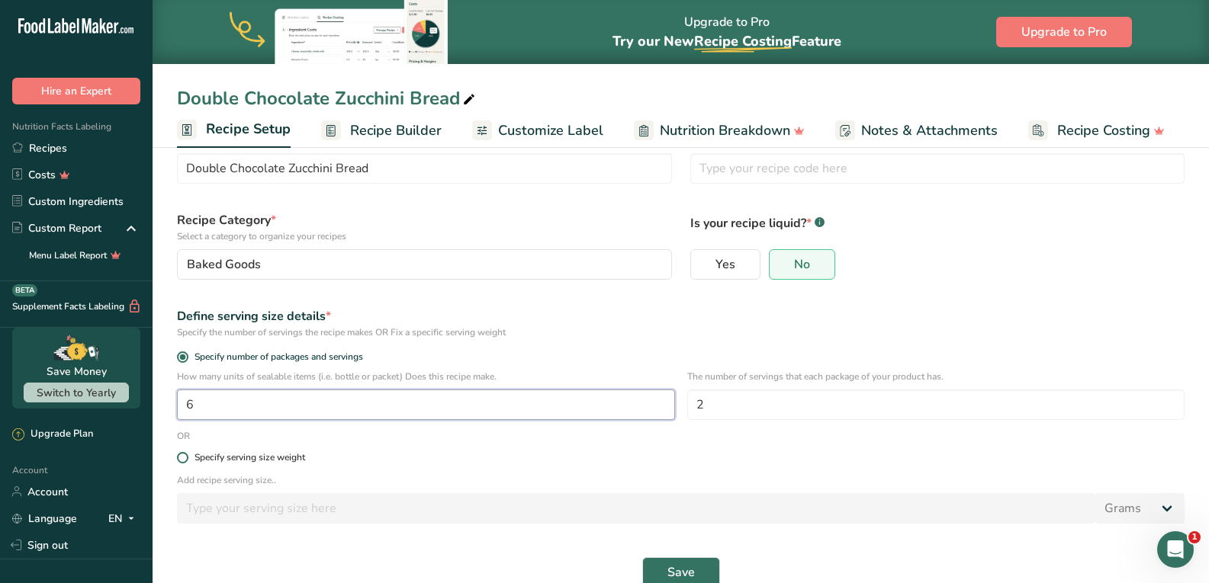
scroll to position [82, 0]
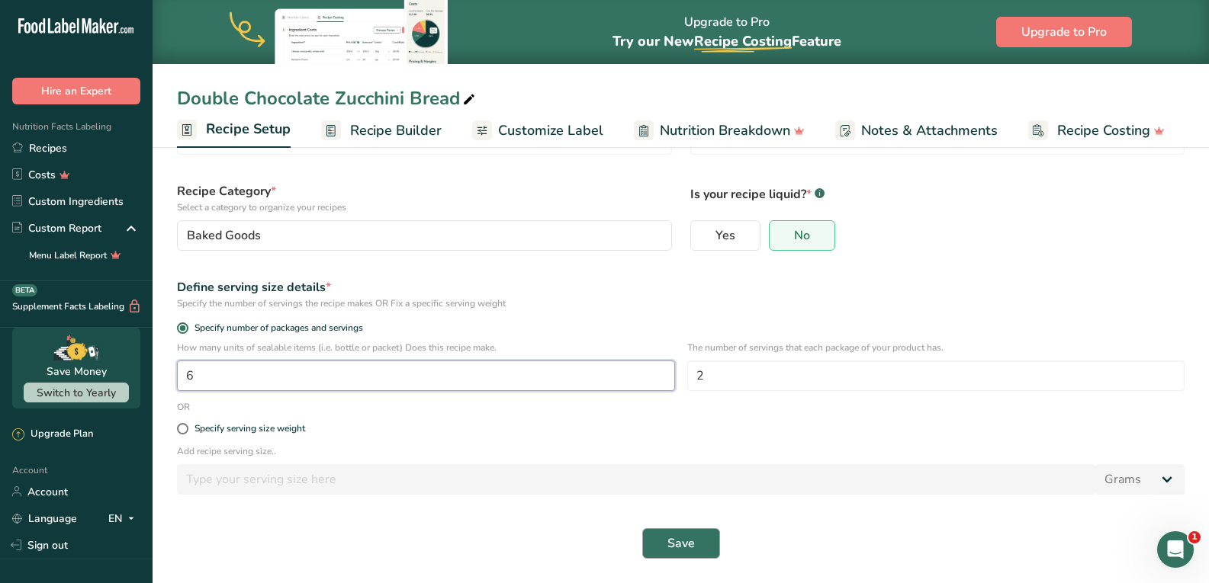
type input "6"
click at [691, 554] on button "Save" at bounding box center [681, 543] width 78 height 31
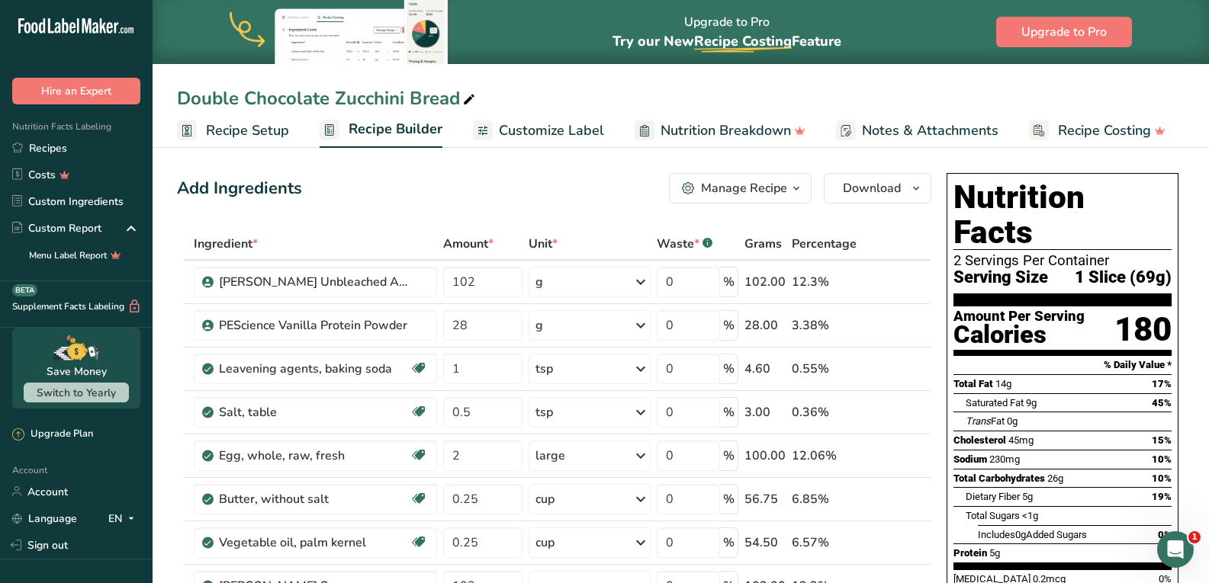
click at [261, 134] on span "Recipe Setup" at bounding box center [247, 130] width 83 height 21
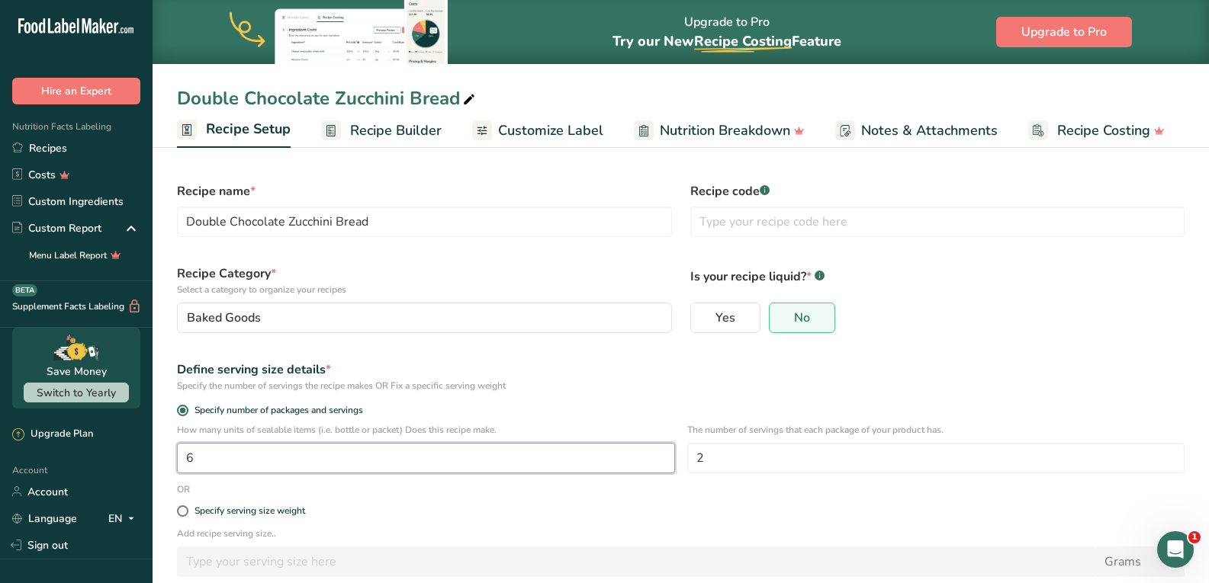
click at [262, 467] on input "6" at bounding box center [426, 458] width 498 height 31
type input "1"
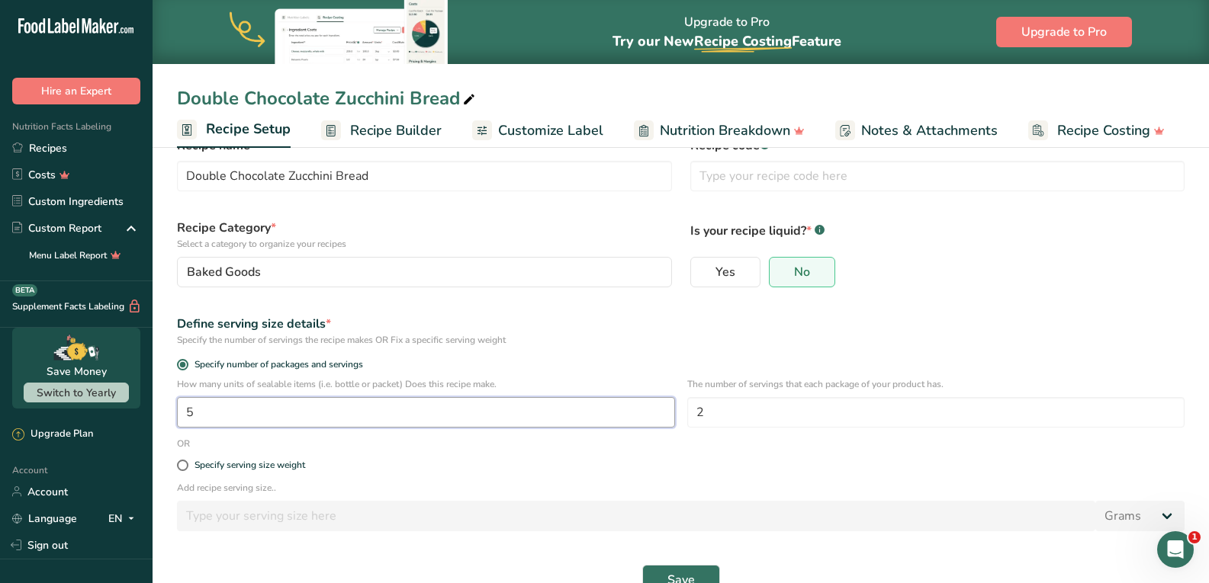
scroll to position [82, 0]
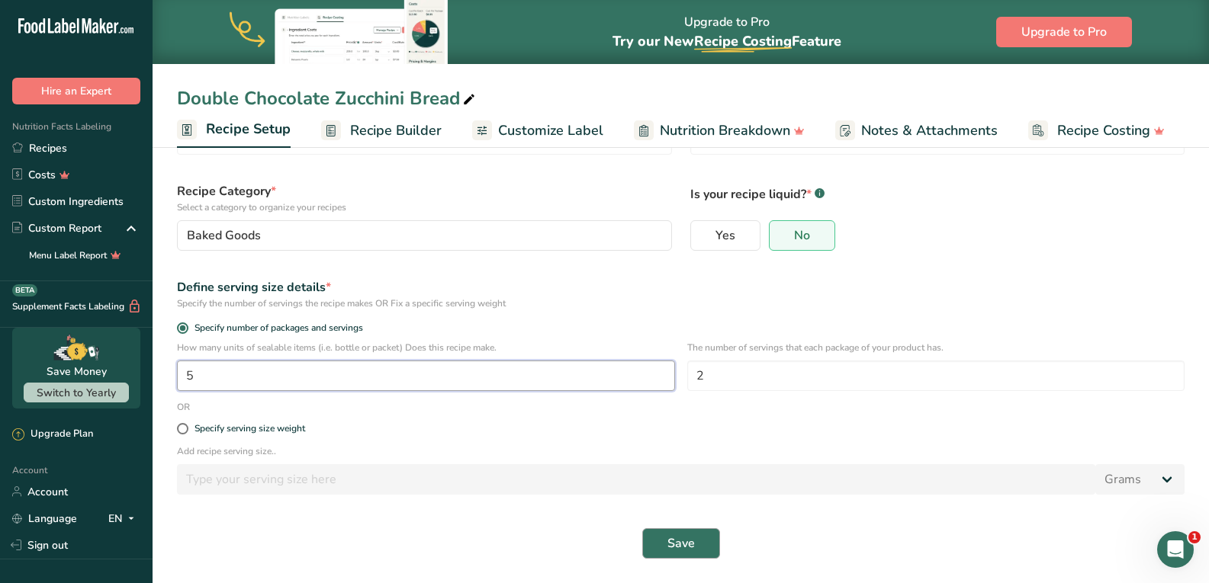
type input "5"
click at [662, 541] on button "Save" at bounding box center [681, 543] width 78 height 31
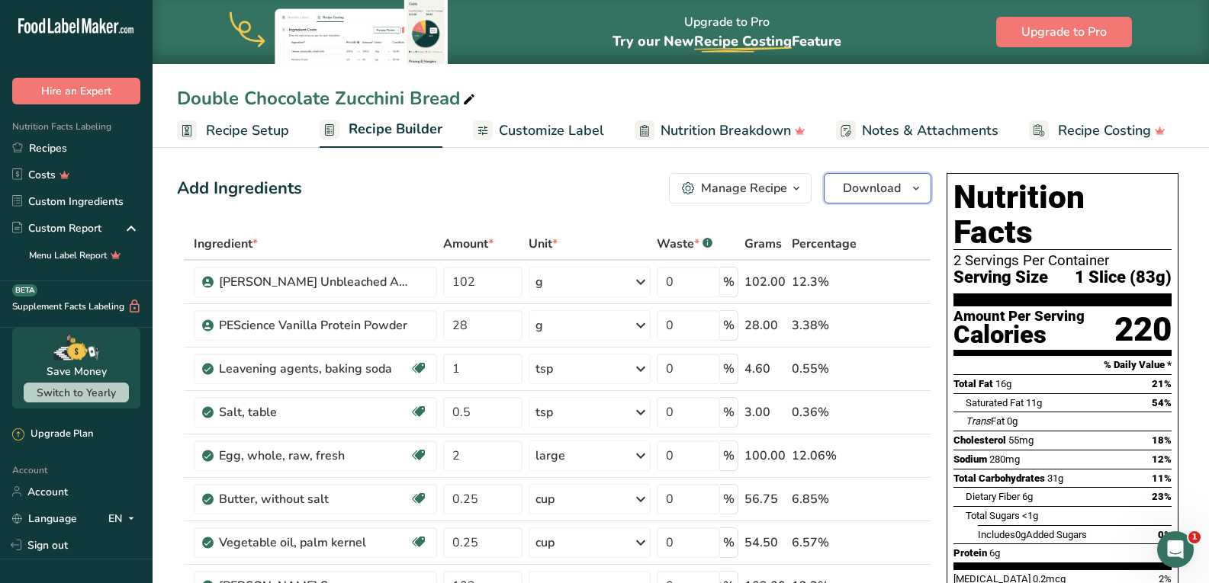
click at [894, 187] on span "Download" at bounding box center [872, 188] width 58 height 18
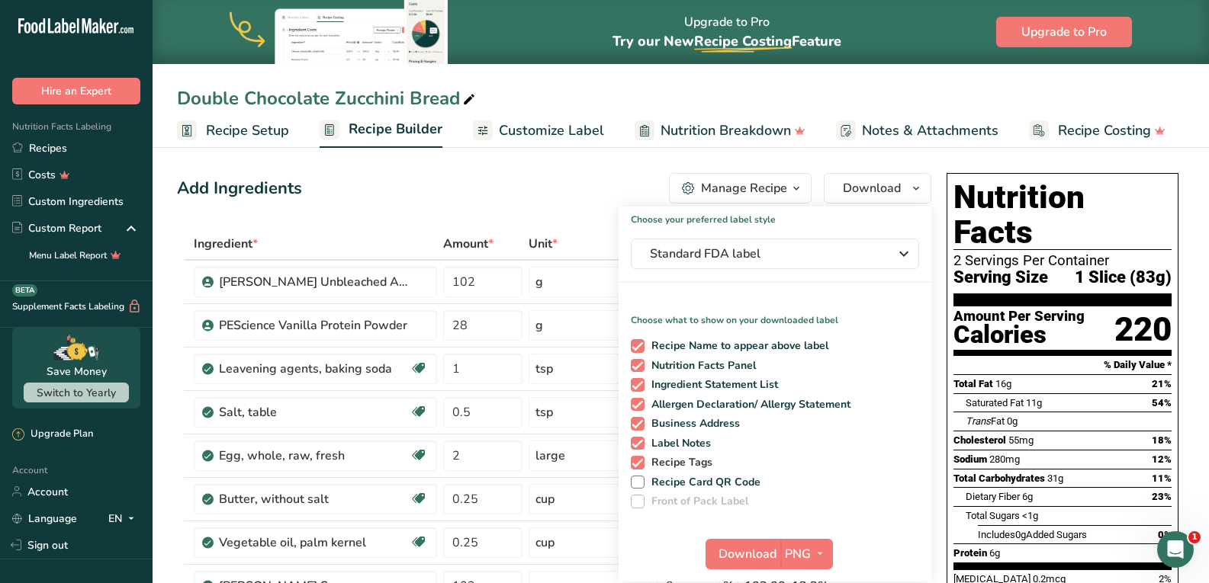
click at [636, 464] on span at bounding box center [638, 463] width 14 height 14
click at [636, 464] on input "Recipe Tags" at bounding box center [636, 463] width 10 height 10
checkbox input "false"
click at [638, 445] on span at bounding box center [638, 444] width 14 height 14
click at [638, 445] on input "Label Notes" at bounding box center [636, 443] width 10 height 10
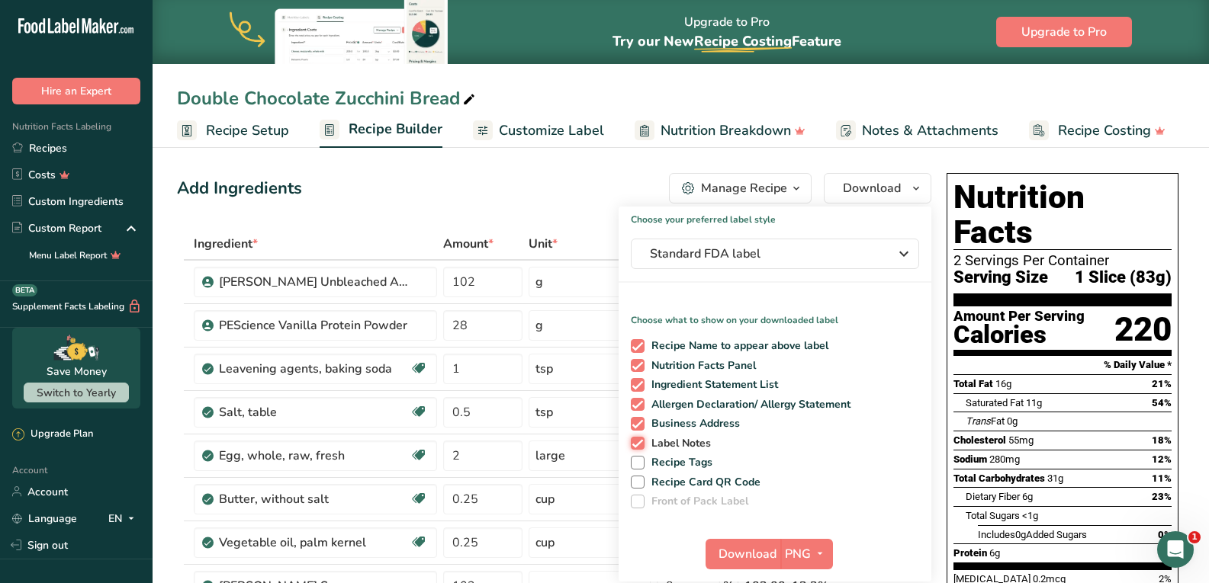
checkbox input "false"
click at [633, 427] on span at bounding box center [638, 424] width 14 height 14
click at [633, 427] on input "Business Address" at bounding box center [636, 424] width 10 height 10
checkbox input "false"
click at [750, 552] on span "Download" at bounding box center [747, 554] width 58 height 18
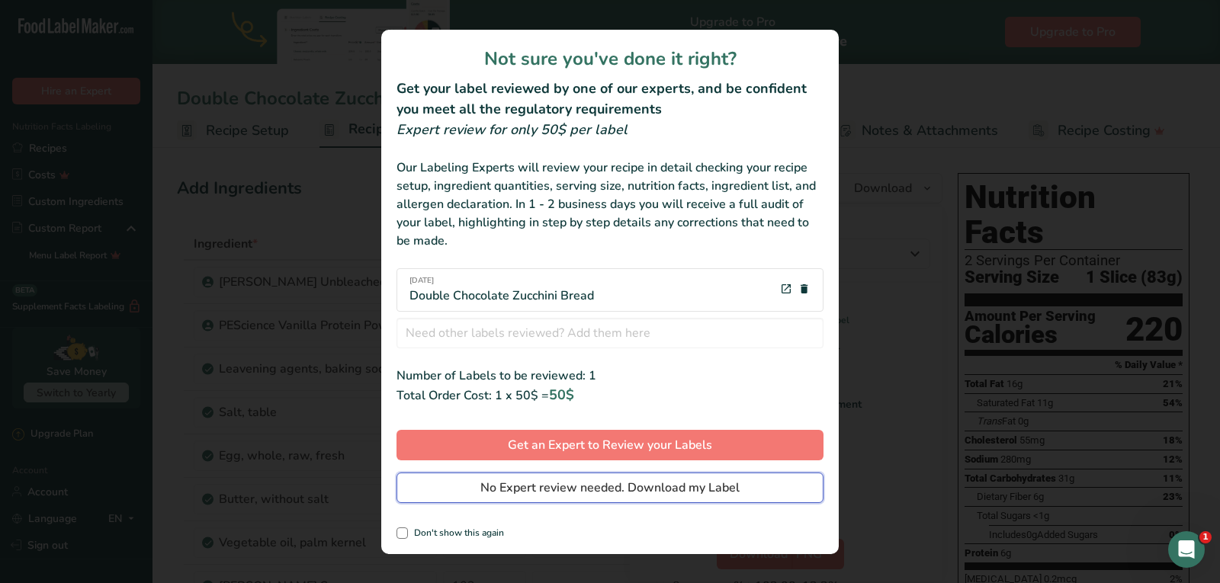
click at [620, 490] on span "No Expert review needed. Download my Label" at bounding box center [609, 488] width 259 height 18
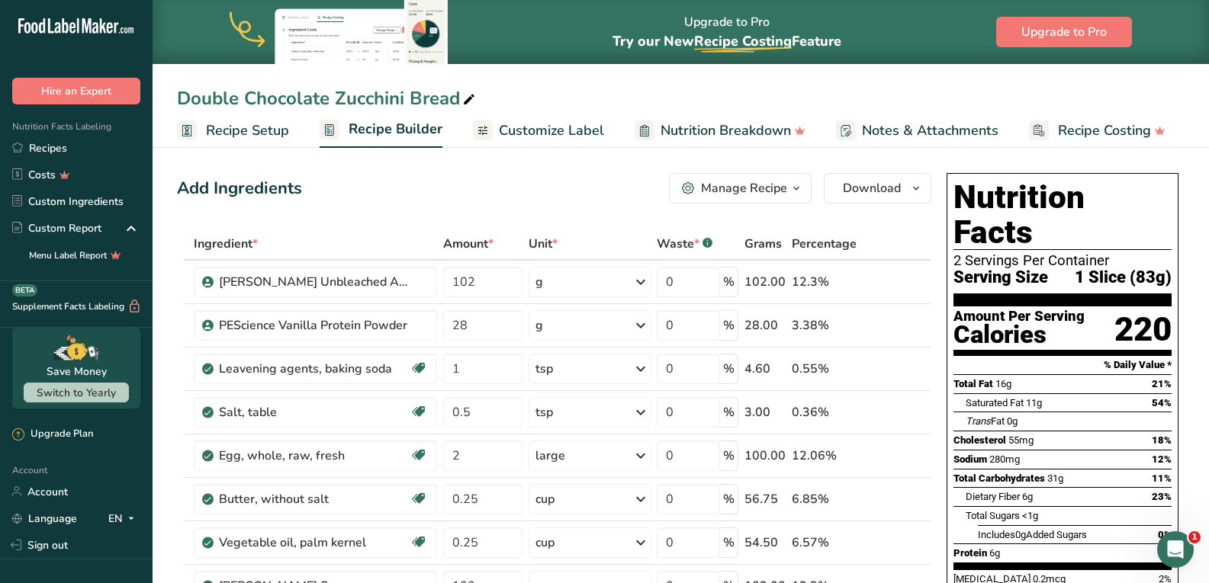
click at [511, 133] on span "Customize Label" at bounding box center [551, 130] width 105 height 21
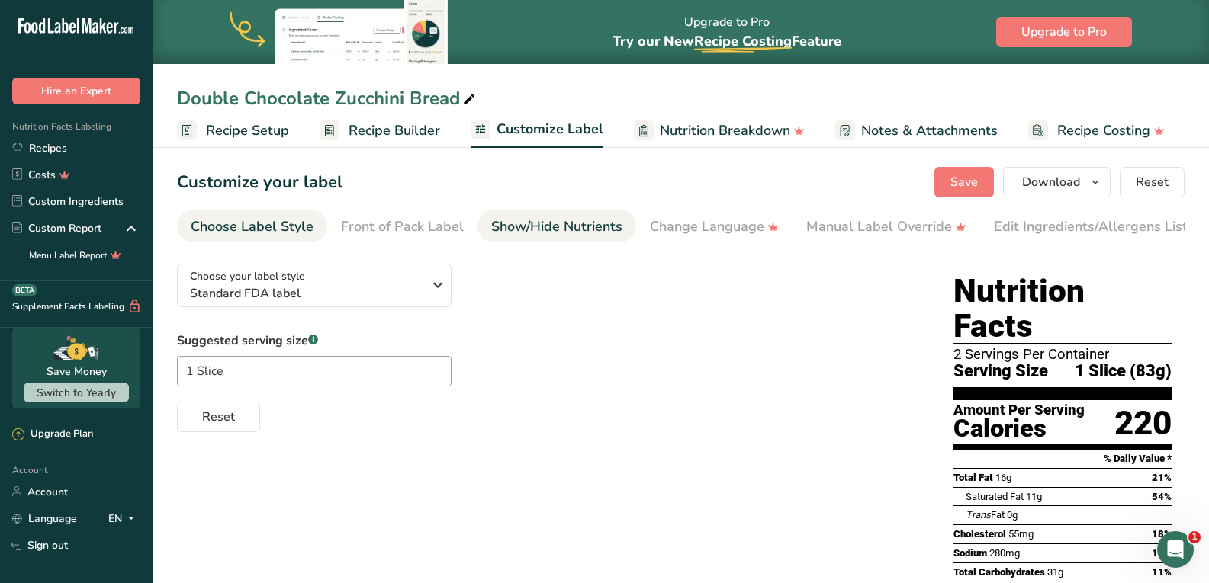
click at [537, 230] on div "Show/Hide Nutrients" at bounding box center [556, 227] width 131 height 21
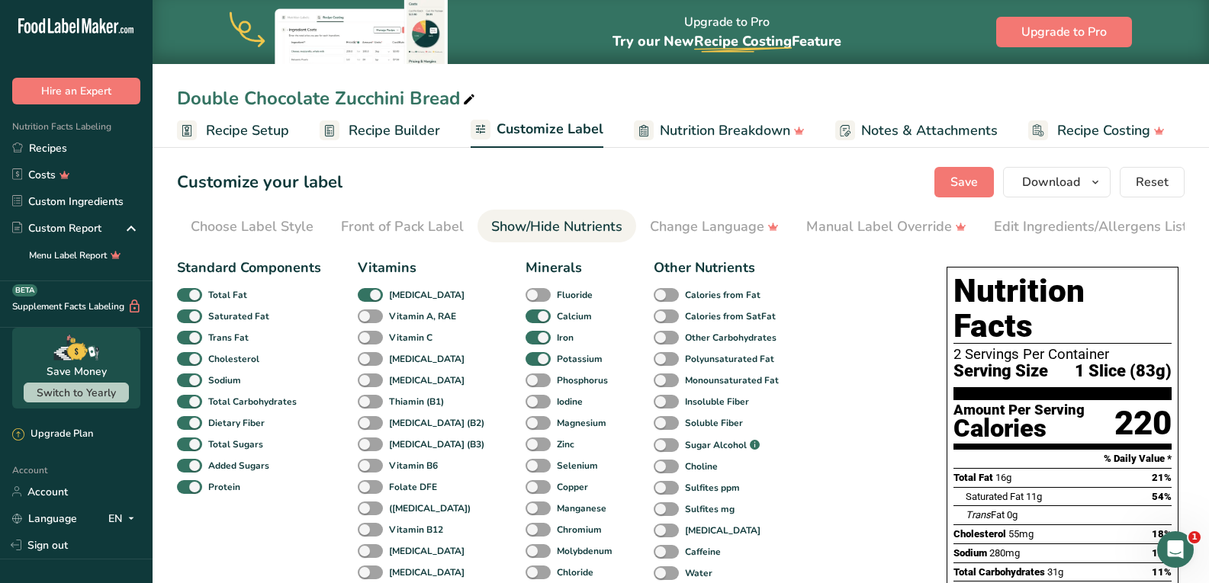
scroll to position [0, 137]
click at [654, 451] on span at bounding box center [666, 445] width 25 height 14
click at [654, 451] on input "Sugar Alcohol .a-a{fill:#347362;}.b-a{fill:#fff;}" at bounding box center [659, 446] width 10 height 10
checkbox input "true"
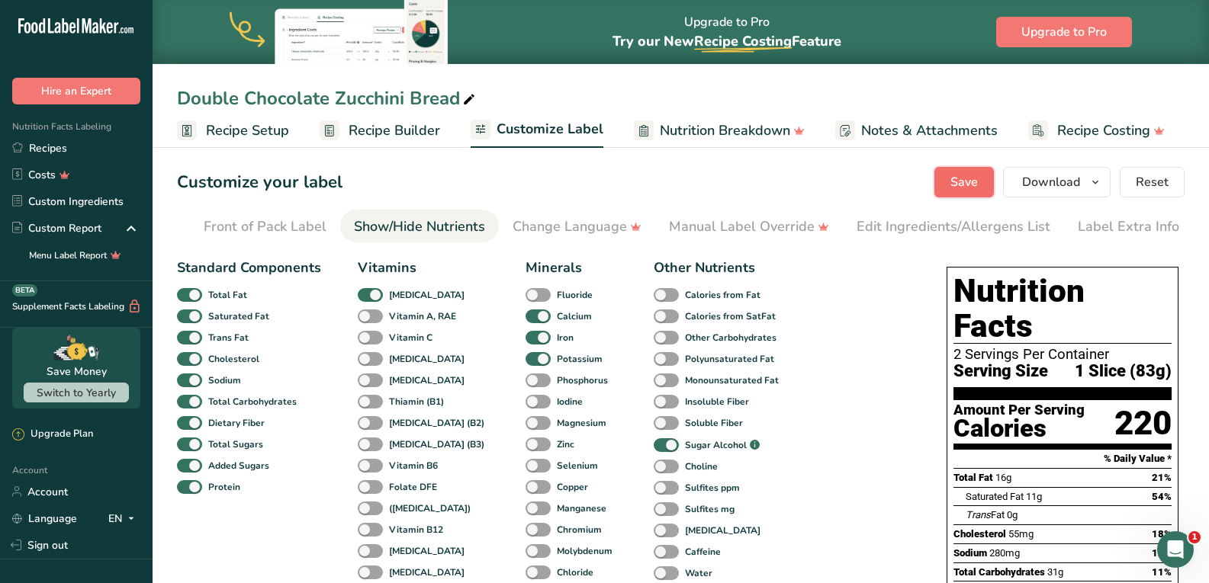
click at [968, 170] on button "Save" at bounding box center [963, 182] width 59 height 31
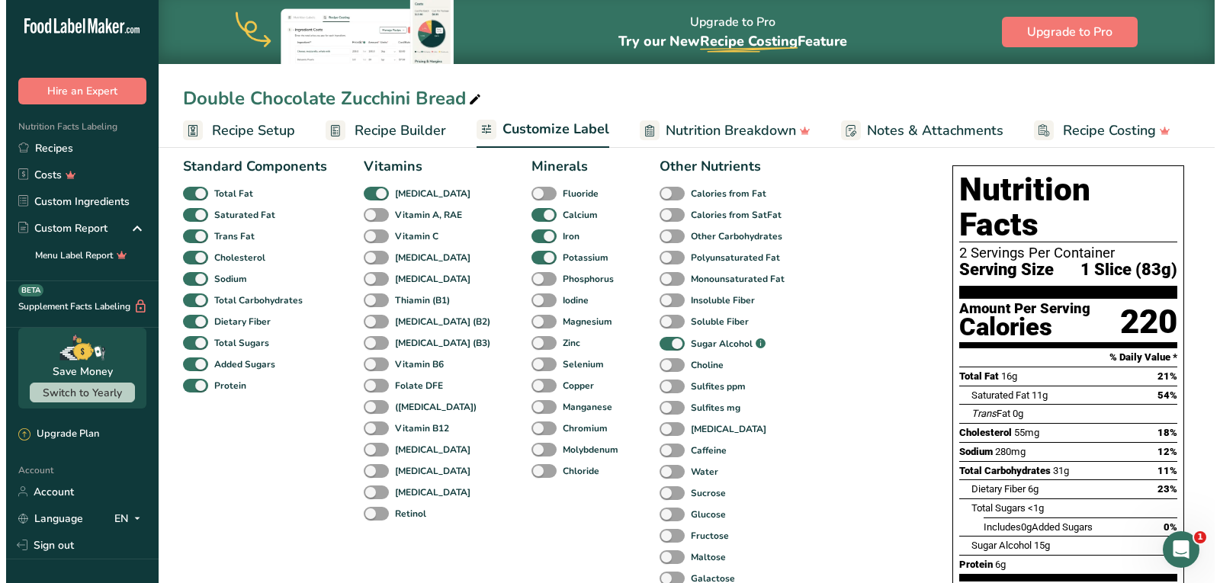
scroll to position [0, 0]
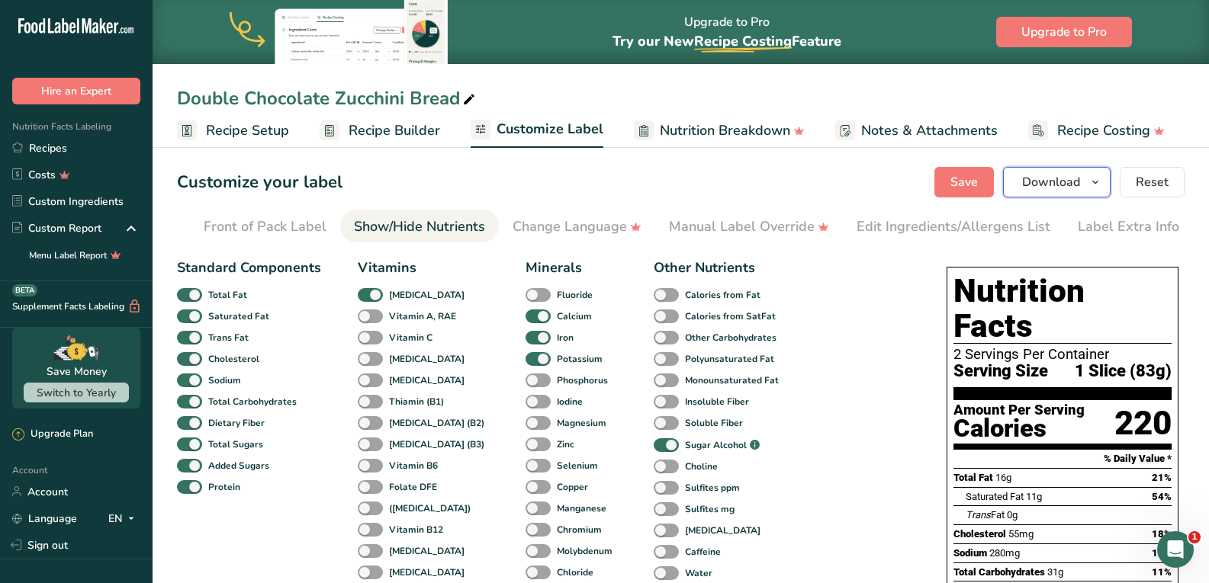
click at [1033, 187] on span "Download" at bounding box center [1051, 182] width 58 height 18
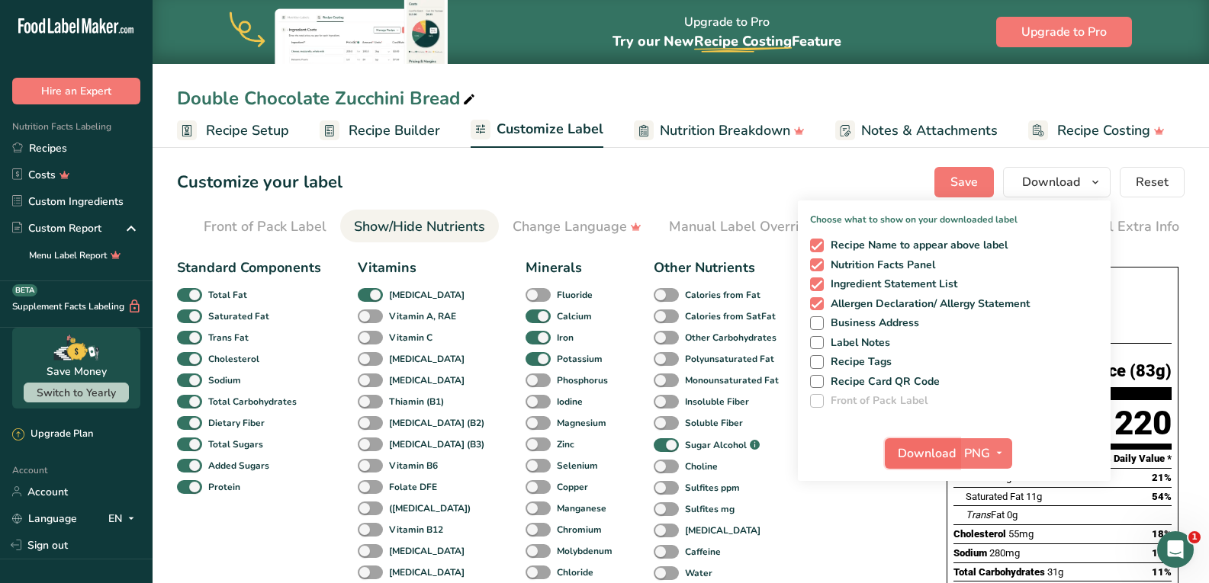
click at [934, 452] on span "Download" at bounding box center [927, 454] width 58 height 18
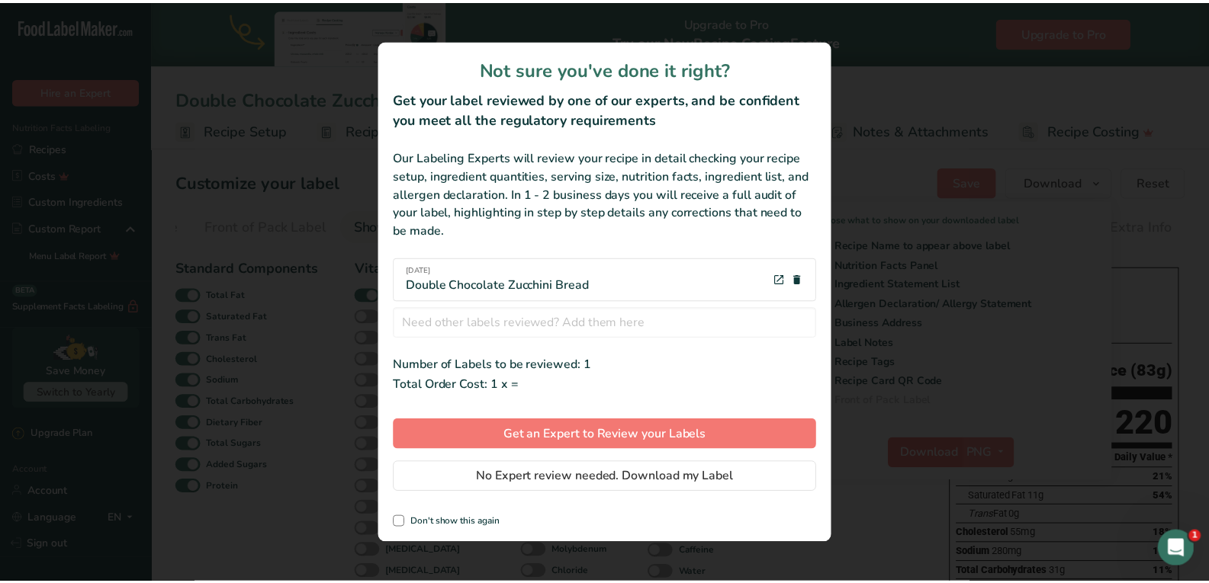
scroll to position [0, 126]
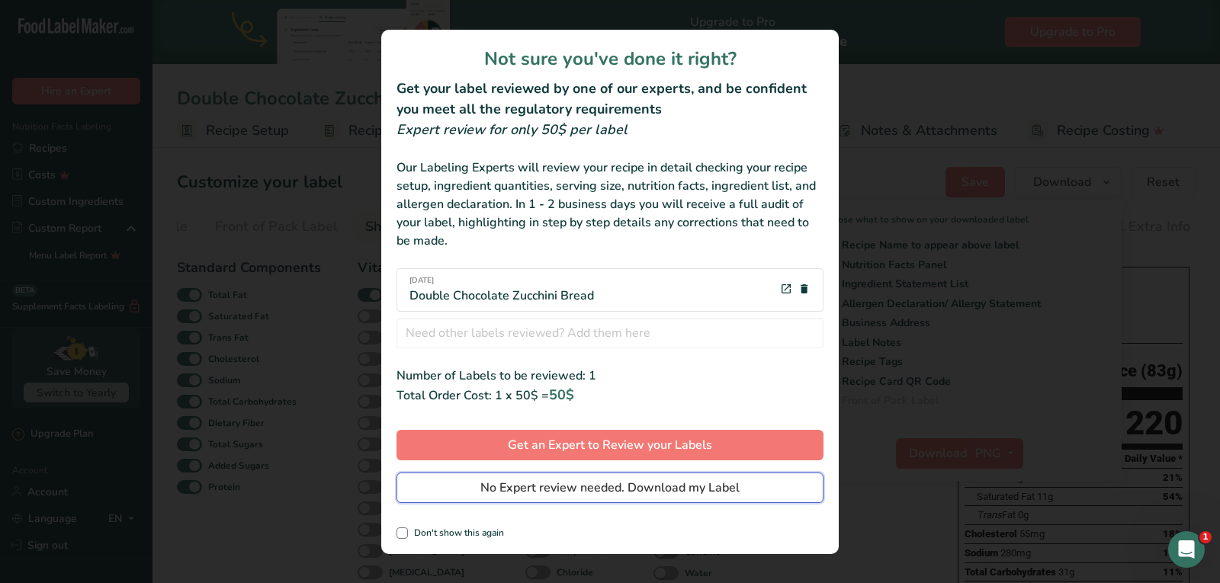
click at [605, 491] on span "No Expert review needed. Download my Label" at bounding box center [609, 488] width 259 height 18
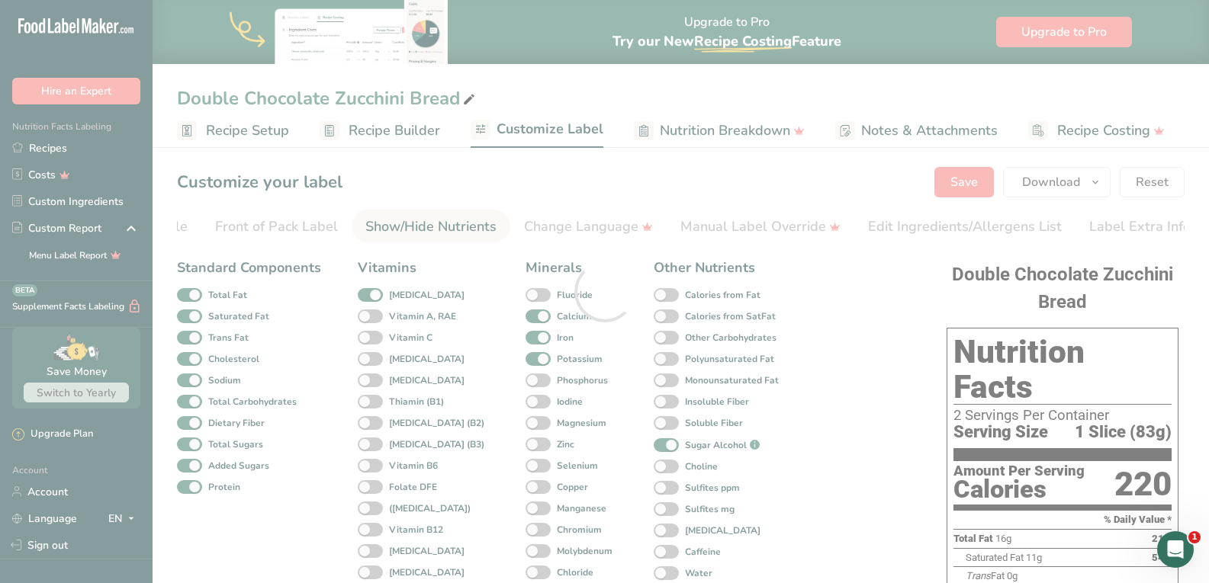
scroll to position [0, 0]
